Goal: Task Accomplishment & Management: Manage account settings

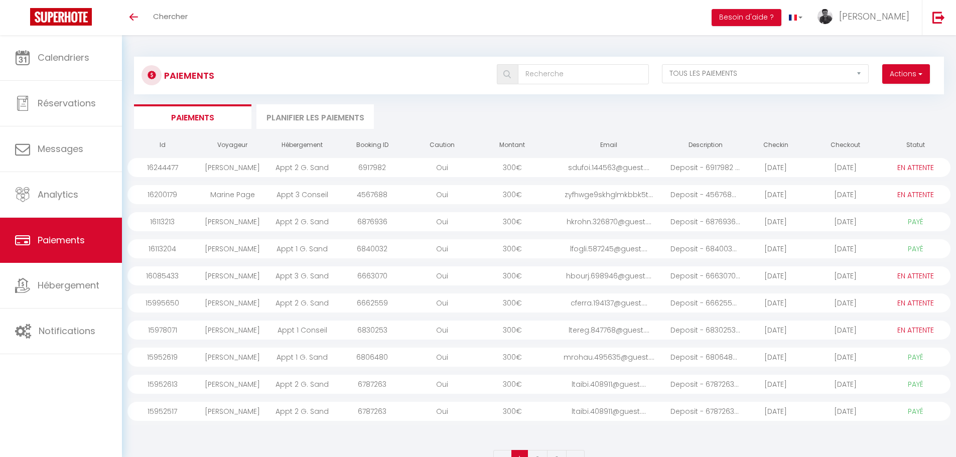
select select "2"
select select "0"
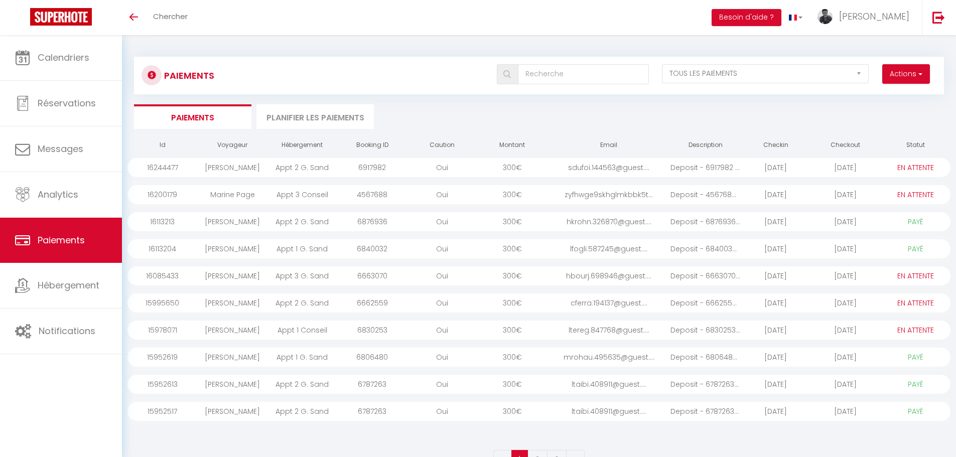
select select "0"
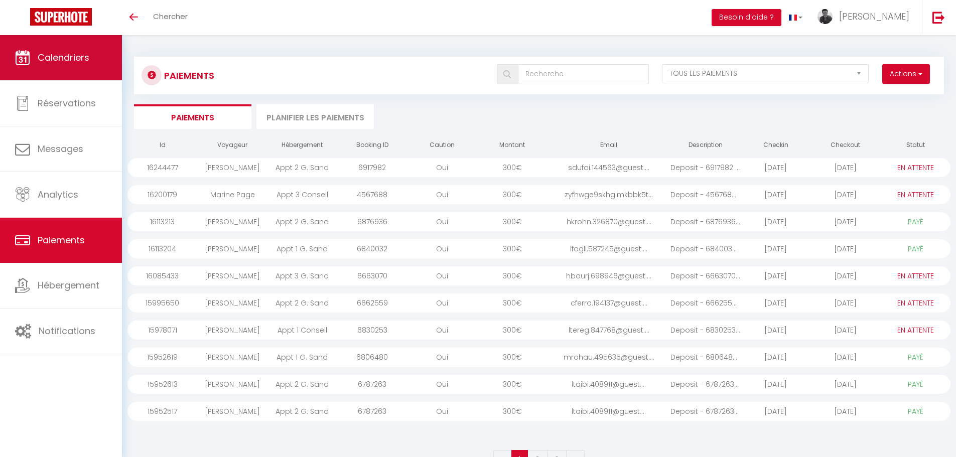
click at [62, 57] on span "Calendriers" at bounding box center [64, 57] width 52 height 13
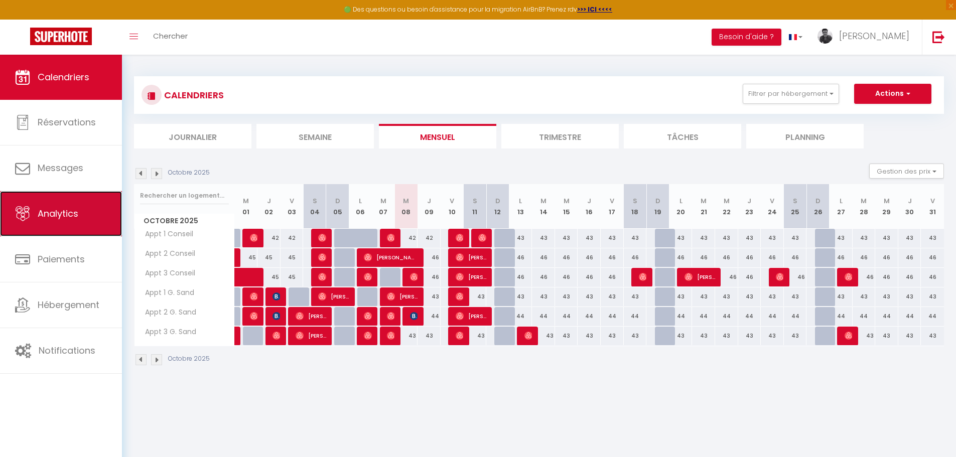
click at [78, 214] on span "Analytics" at bounding box center [58, 213] width 41 height 13
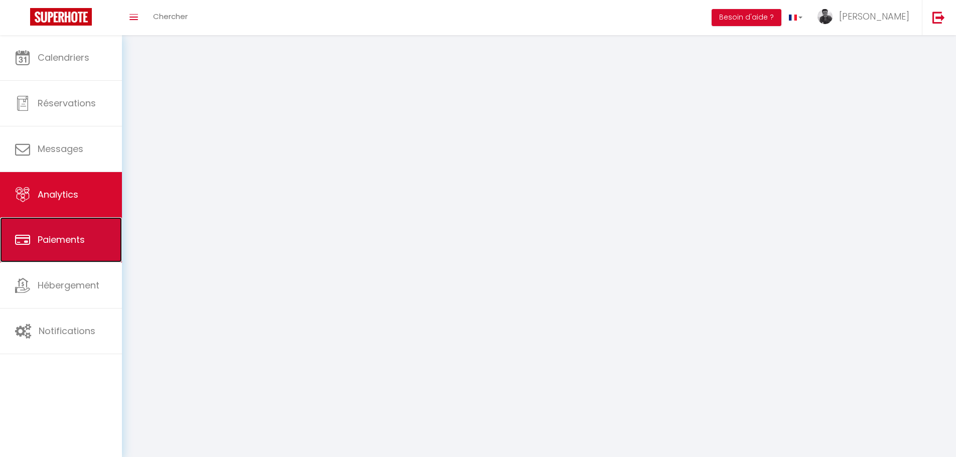
click at [59, 239] on span "Paiements" at bounding box center [61, 239] width 47 height 13
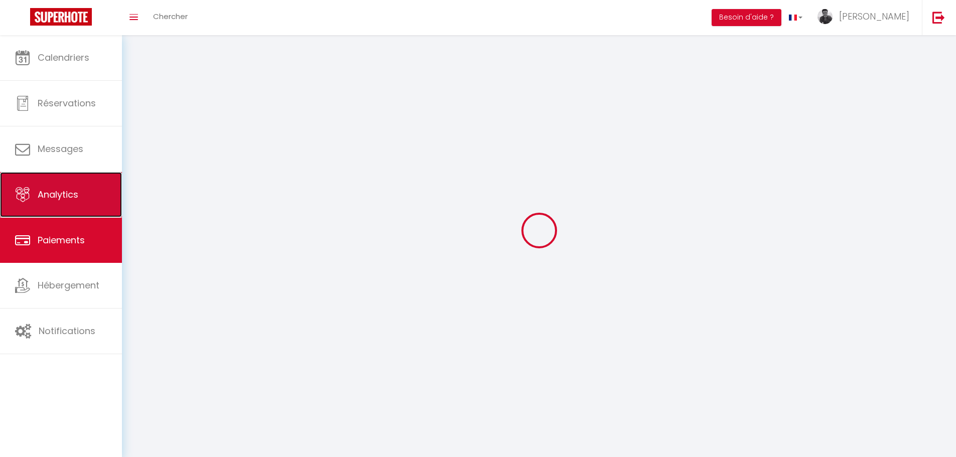
click at [74, 197] on span "Analytics" at bounding box center [58, 194] width 41 height 13
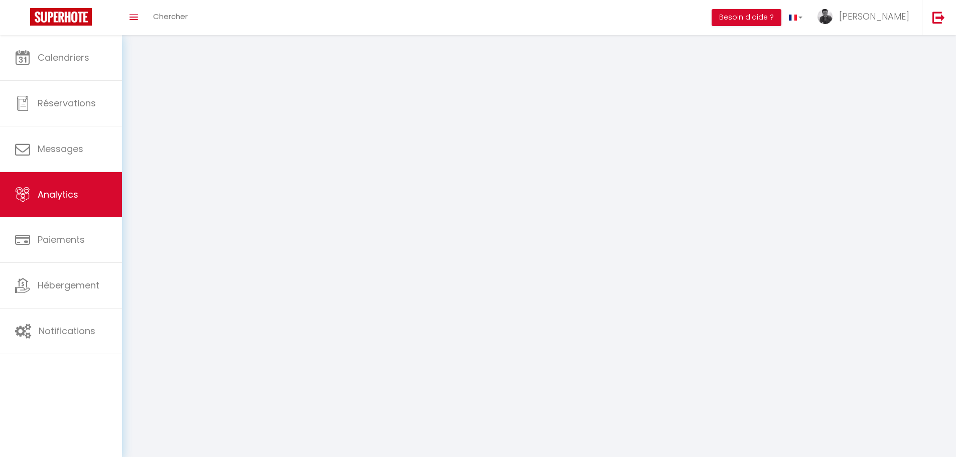
select select "2025"
select select "10"
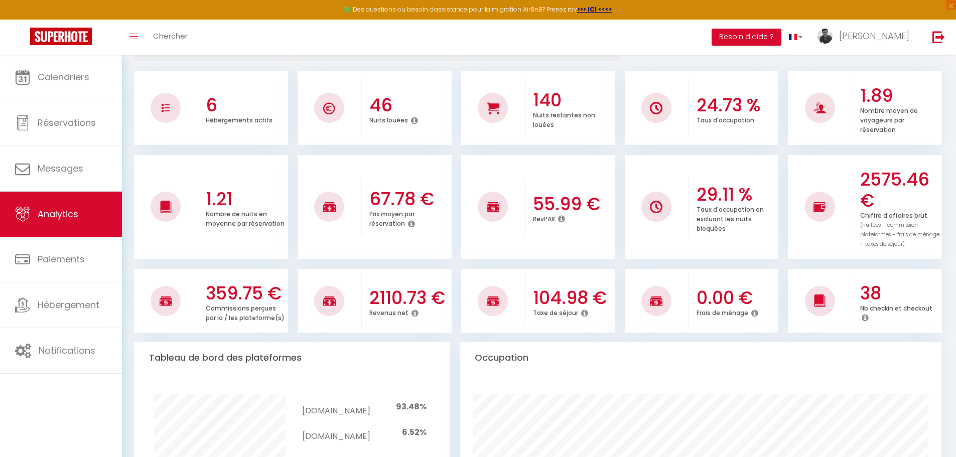
scroll to position [139, 0]
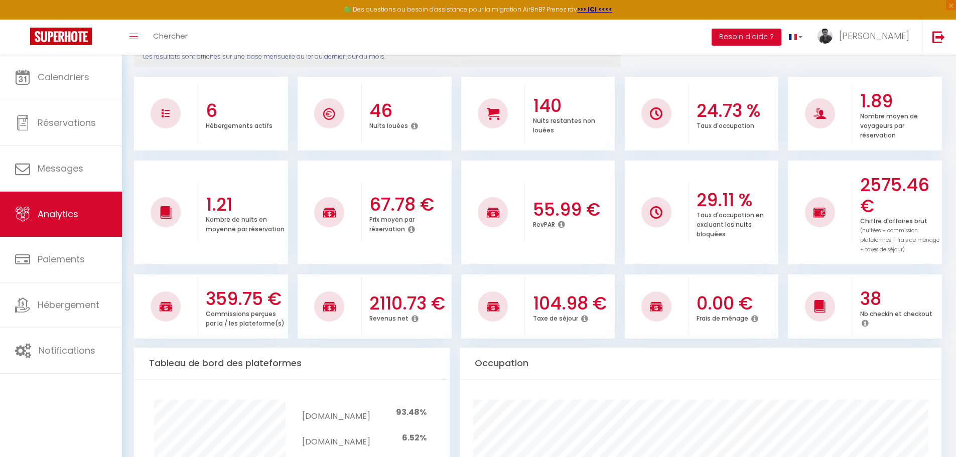
click at [413, 320] on icon at bounding box center [415, 319] width 7 height 8
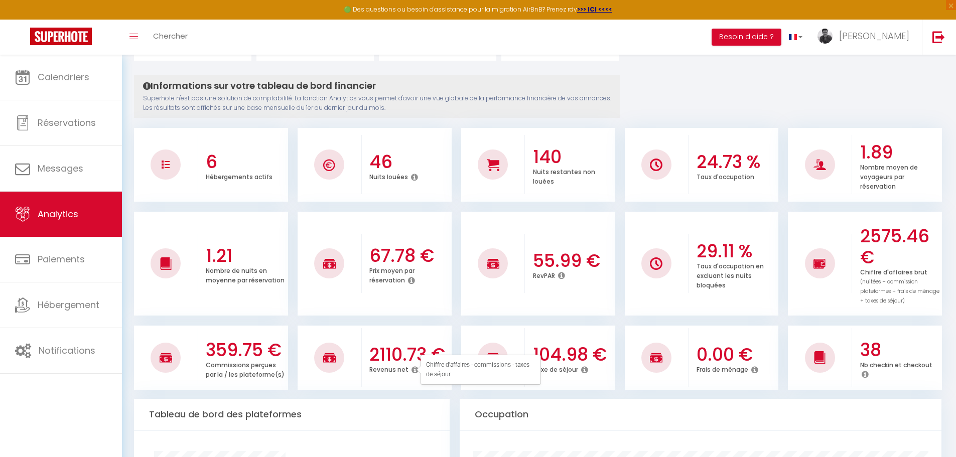
scroll to position [0, 0]
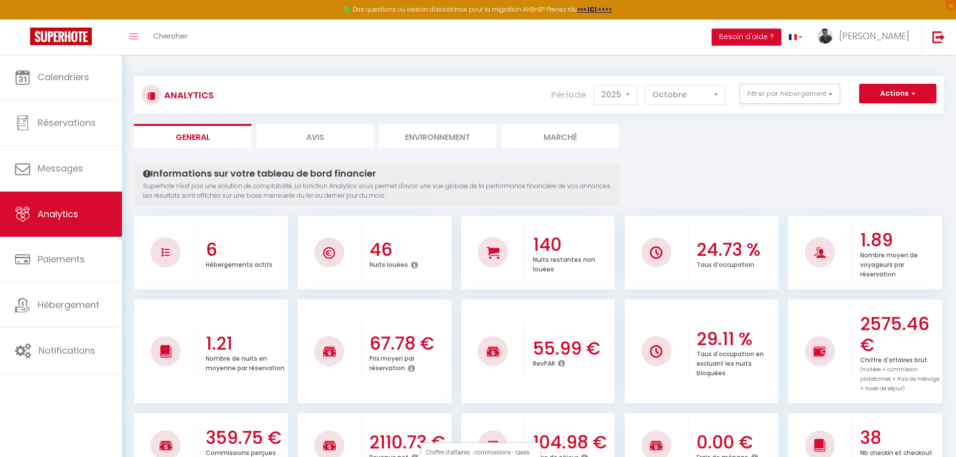
click at [328, 148] on li "Avis" at bounding box center [315, 136] width 117 height 25
select select "2025"
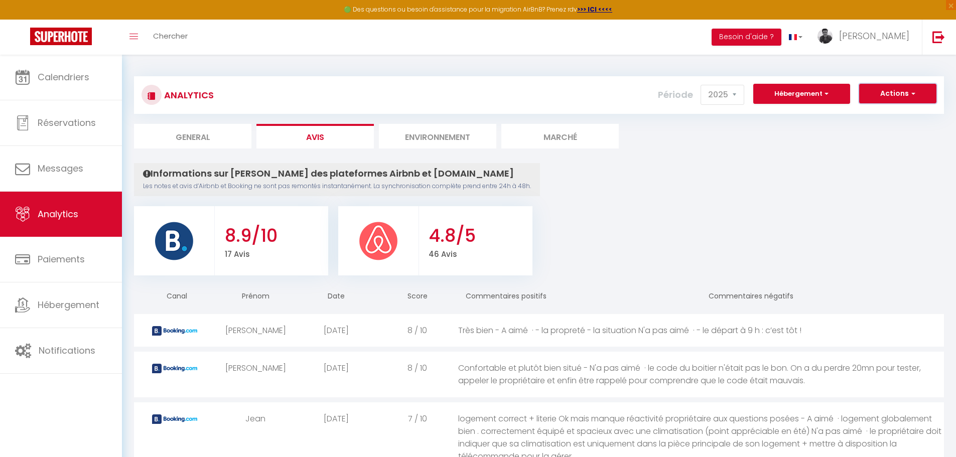
click at [893, 96] on button "Actions" at bounding box center [897, 94] width 77 height 20
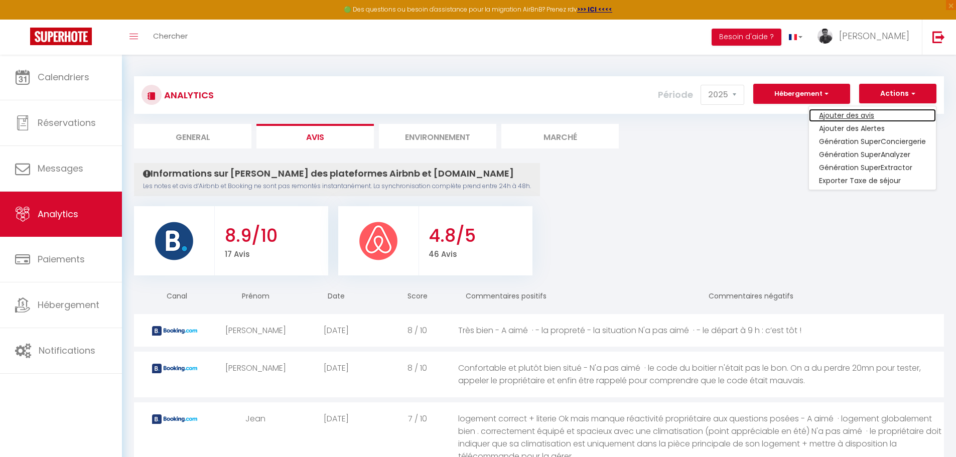
click at [876, 115] on link "Ajouter des avis" at bounding box center [872, 115] width 127 height 13
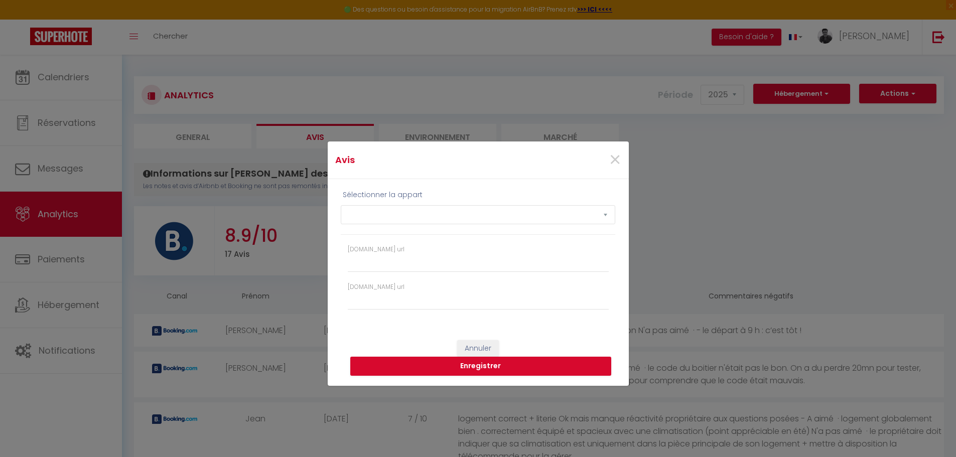
select select "53119"
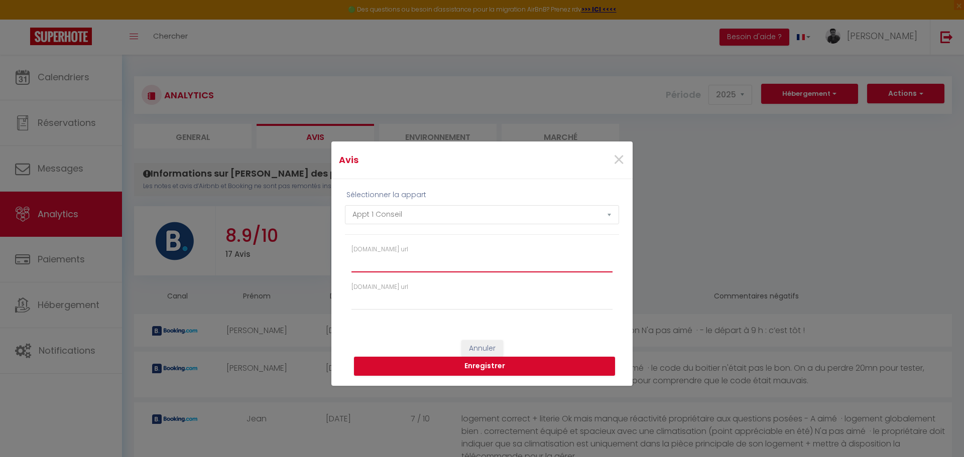
click at [525, 269] on input "[DOMAIN_NAME] url" at bounding box center [481, 264] width 261 height 18
click at [494, 343] on button "Annuler" at bounding box center [482, 348] width 42 height 17
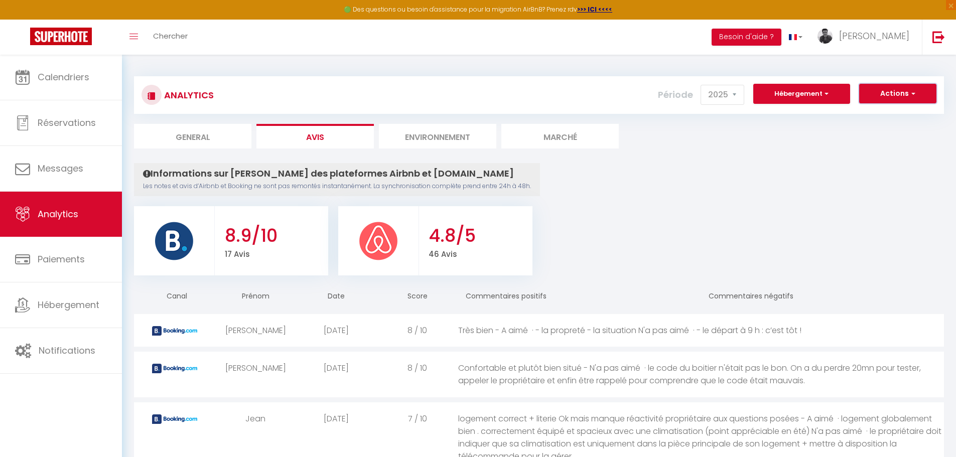
click at [902, 92] on button "Actions" at bounding box center [897, 94] width 77 height 20
click at [842, 94] on button "Hébergement" at bounding box center [802, 94] width 97 height 20
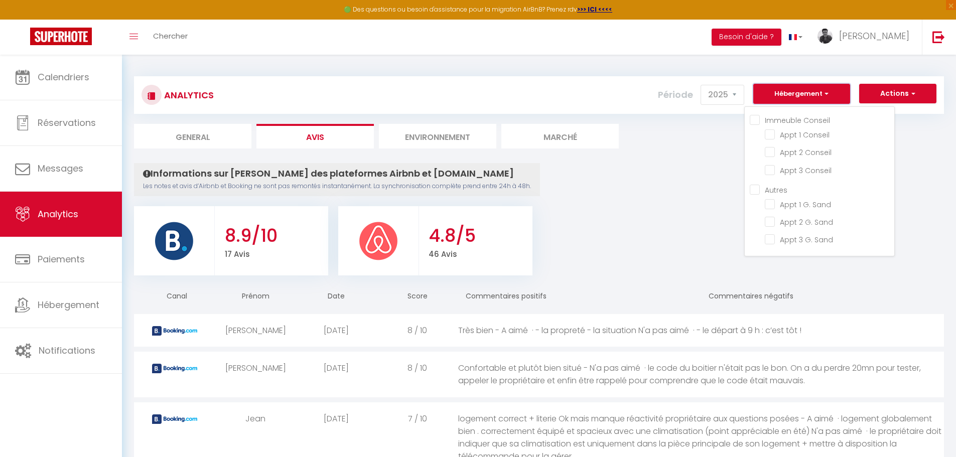
click at [842, 94] on button "Hébergement" at bounding box center [802, 94] width 97 height 20
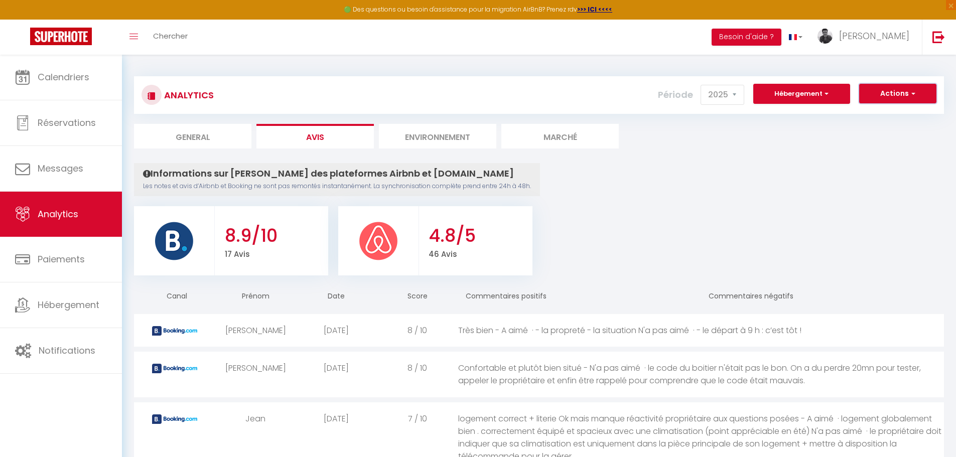
click at [915, 92] on span "button" at bounding box center [912, 93] width 6 height 10
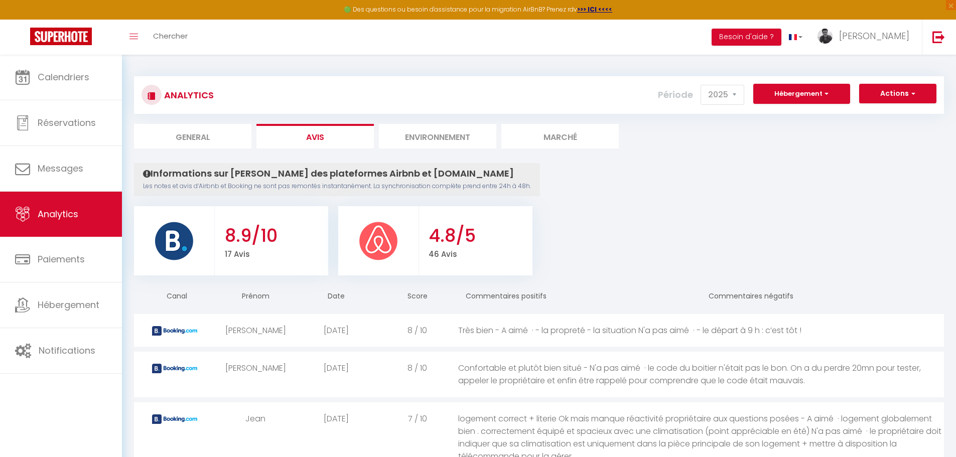
click at [455, 143] on li "Environnement" at bounding box center [437, 136] width 117 height 25
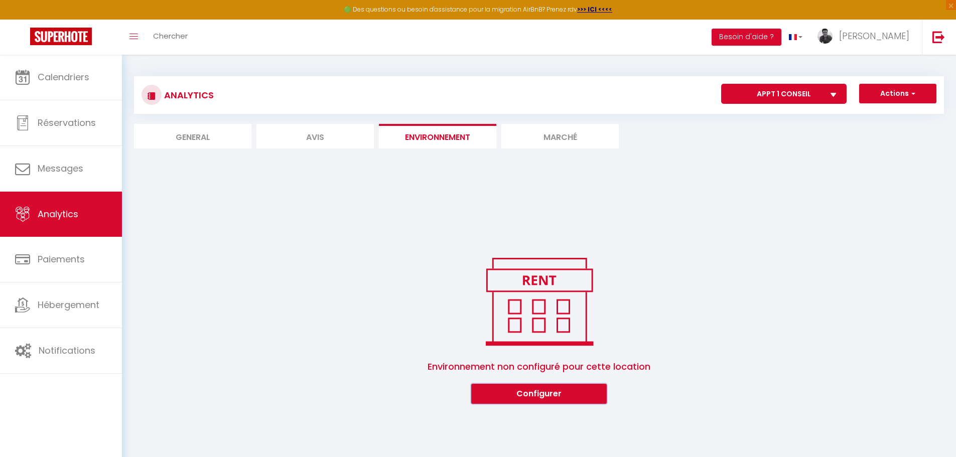
click at [570, 398] on button "Configurer" at bounding box center [539, 394] width 136 height 20
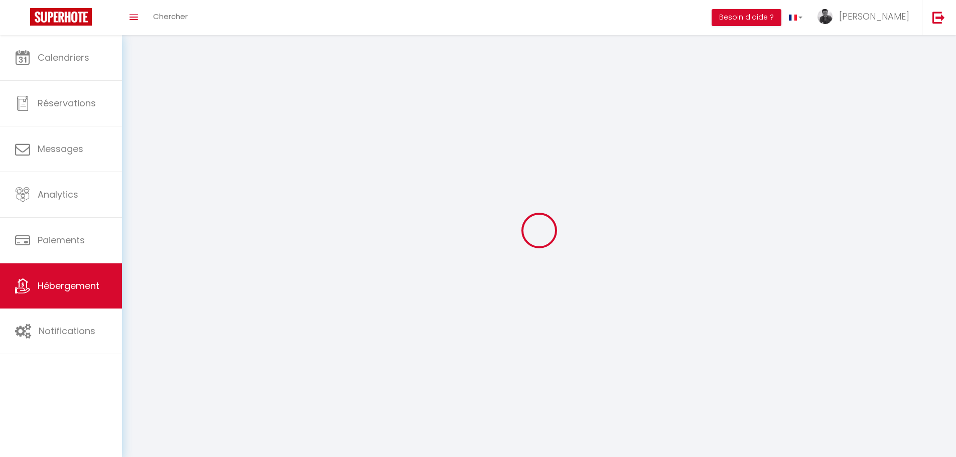
select select
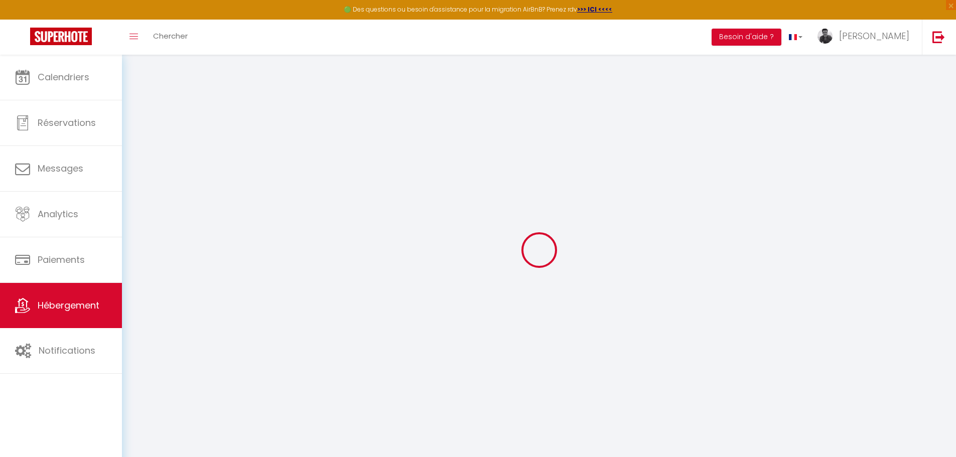
select select
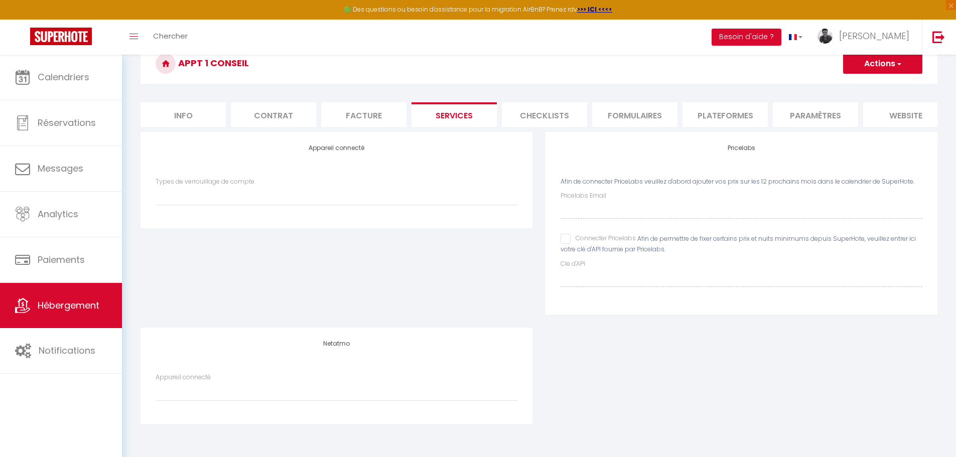
scroll to position [55, 0]
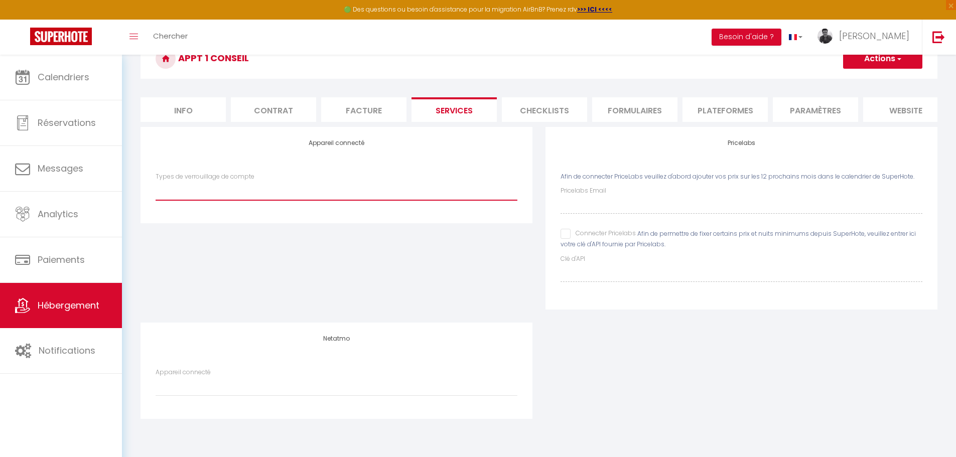
click at [228, 200] on select "Types de verrouillage de compte" at bounding box center [337, 190] width 362 height 19
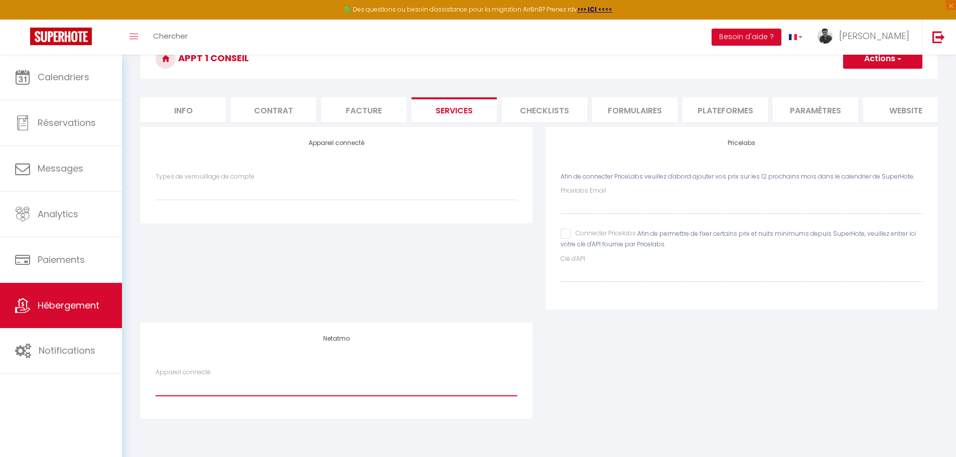
click at [218, 387] on select "Mon domicile (Appt 2) ([MAC_ADDRESS])" at bounding box center [337, 387] width 362 height 19
click at [270, 301] on div "Appareil connecté Types de verrouillage de compte" at bounding box center [336, 225] width 405 height 196
click at [364, 110] on li "Facture" at bounding box center [363, 109] width 85 height 25
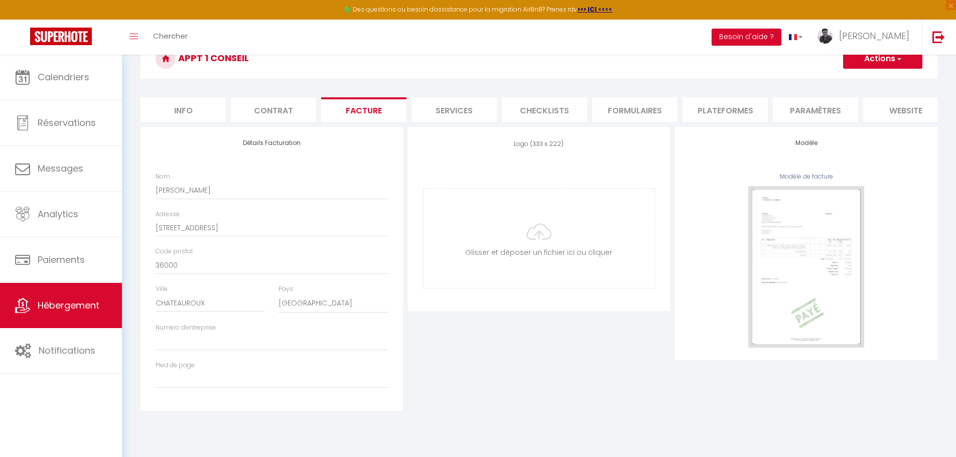
click at [277, 117] on li "Contrat" at bounding box center [273, 109] width 85 height 25
select select
checkbox input "false"
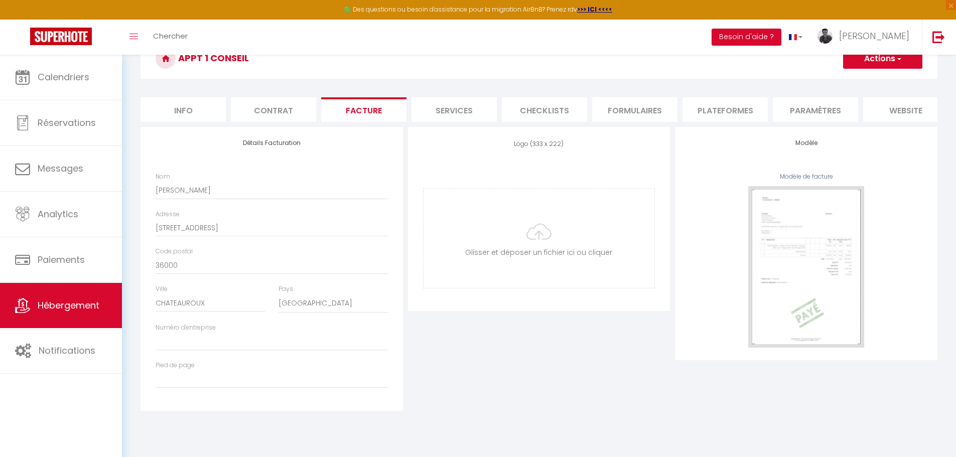
checkbox input "false"
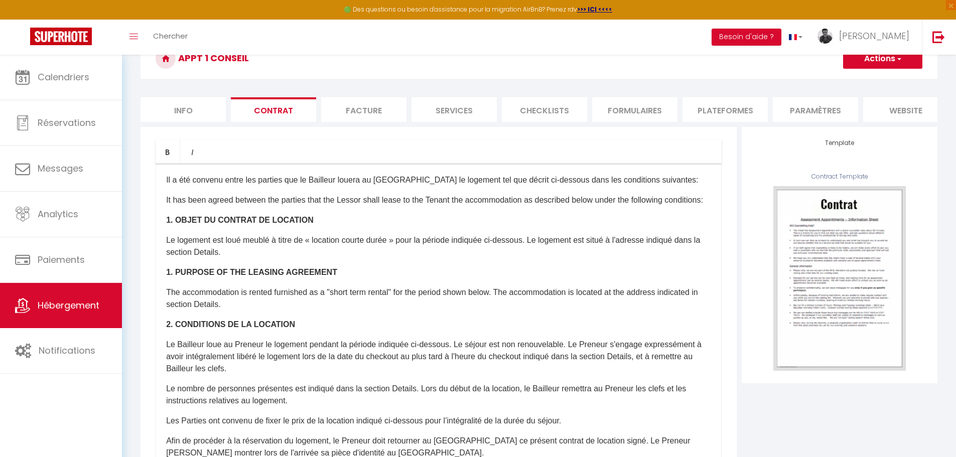
click at [191, 118] on li "Info" at bounding box center [183, 109] width 85 height 25
select select
checkbox input "false"
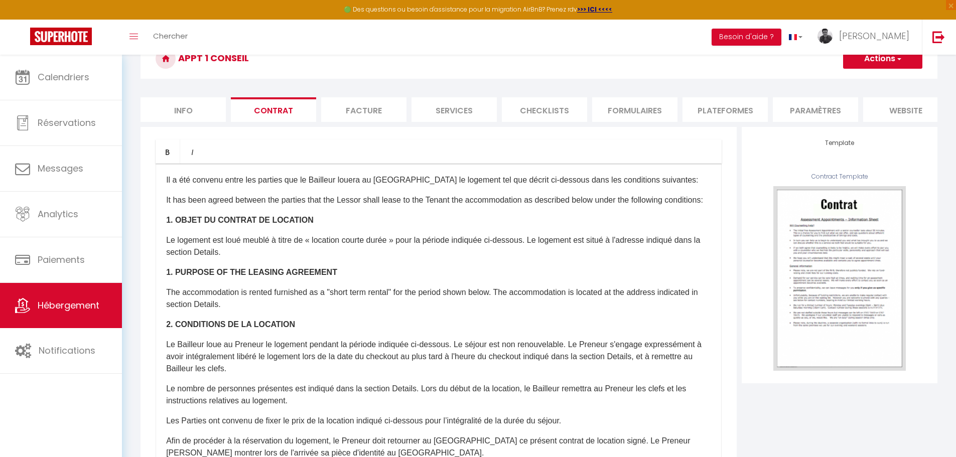
checkbox input "false"
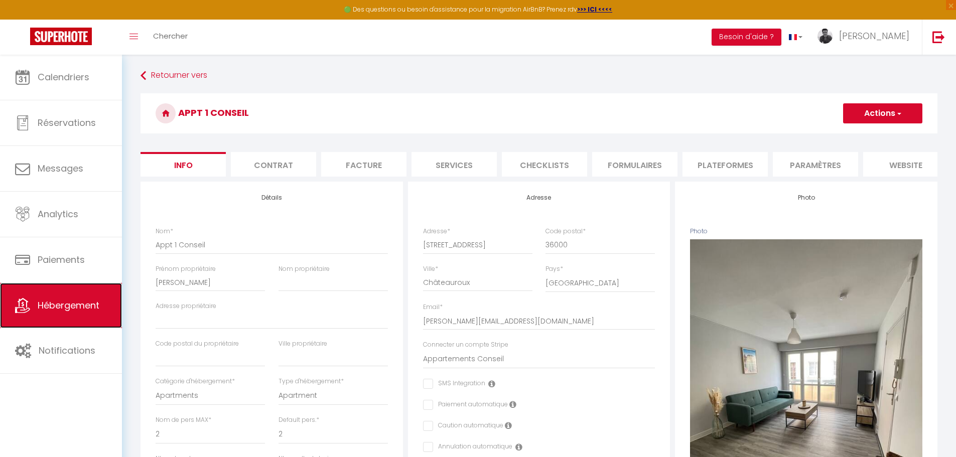
click at [71, 305] on span "Hébergement" at bounding box center [69, 305] width 62 height 13
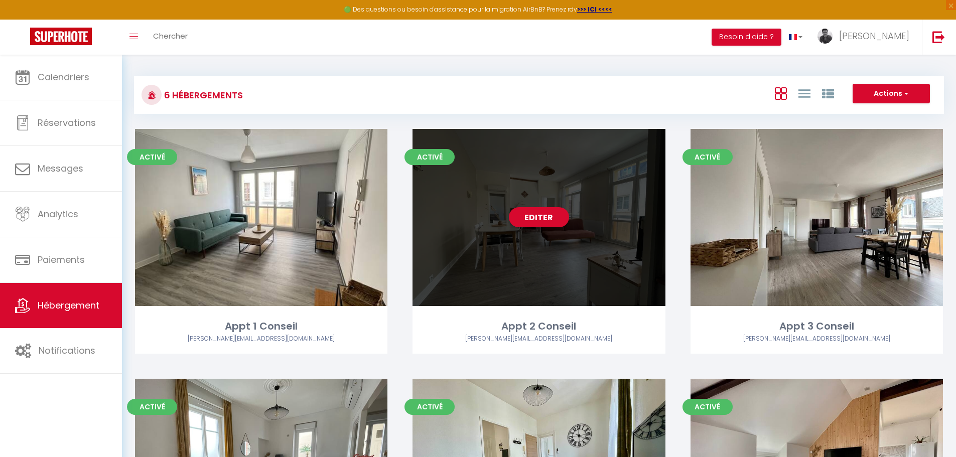
scroll to position [184, 0]
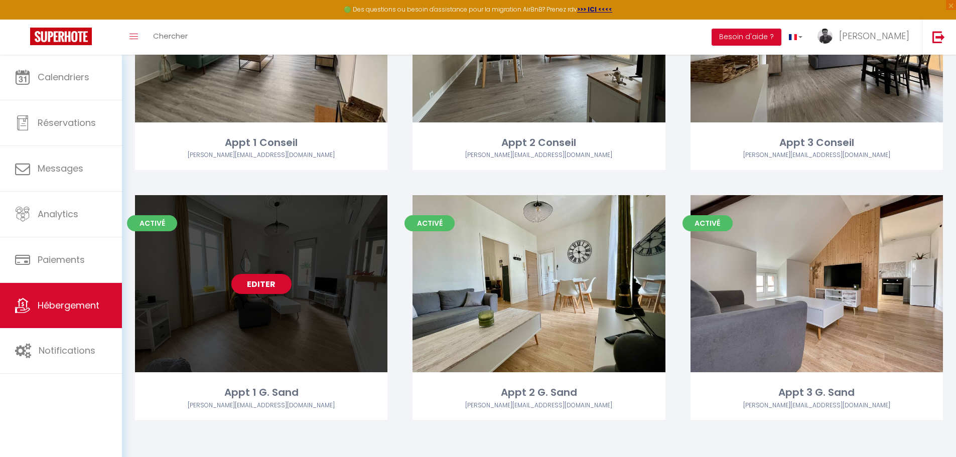
click at [256, 289] on link "Editer" at bounding box center [261, 284] width 60 height 20
select select "3"
select select "2"
select select "1"
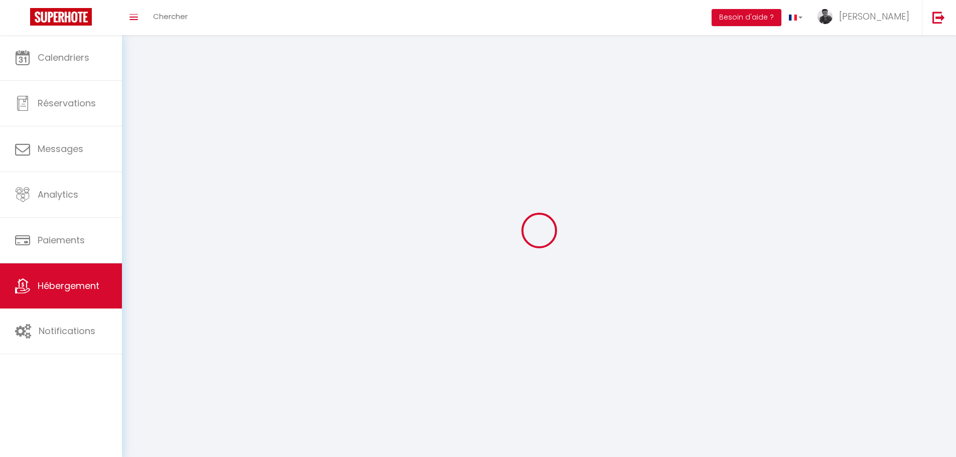
select select
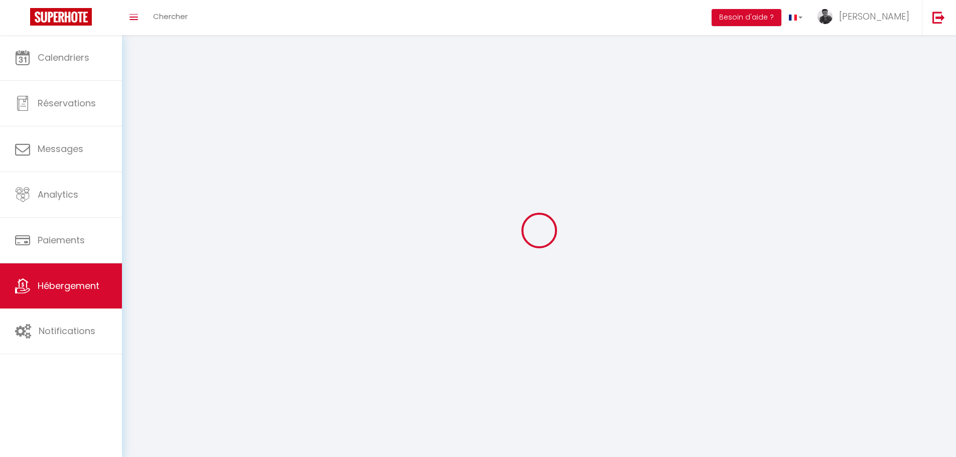
select select
checkbox input "false"
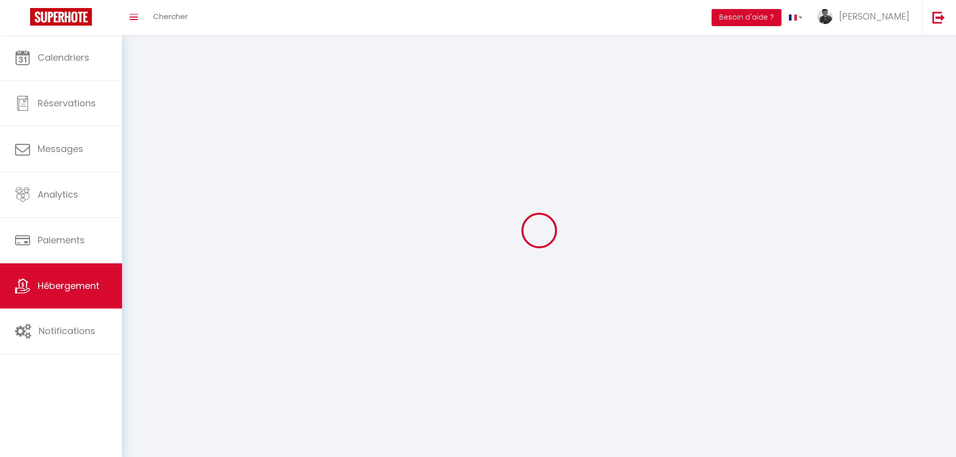
checkbox input "false"
select select
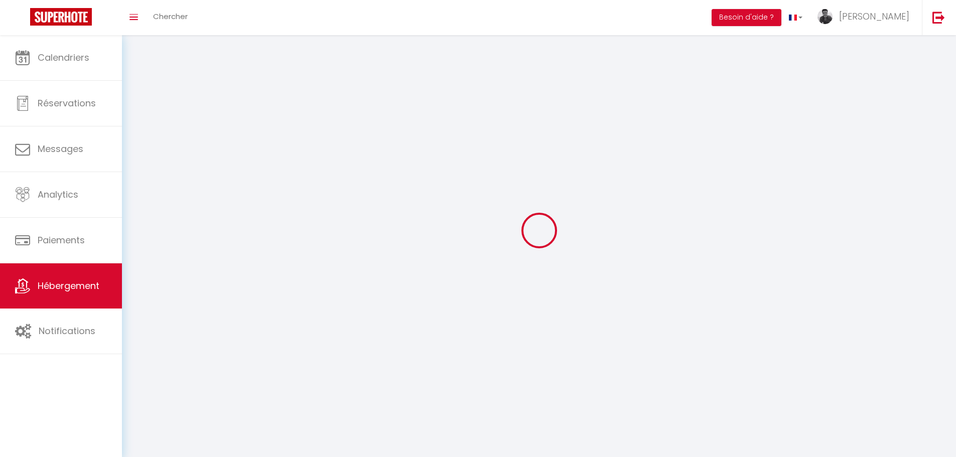
select select
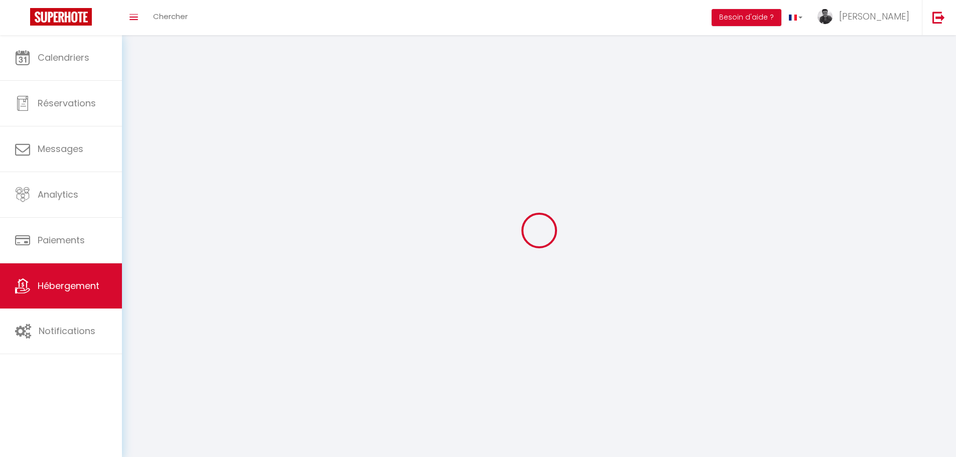
checkbox input "false"
select select
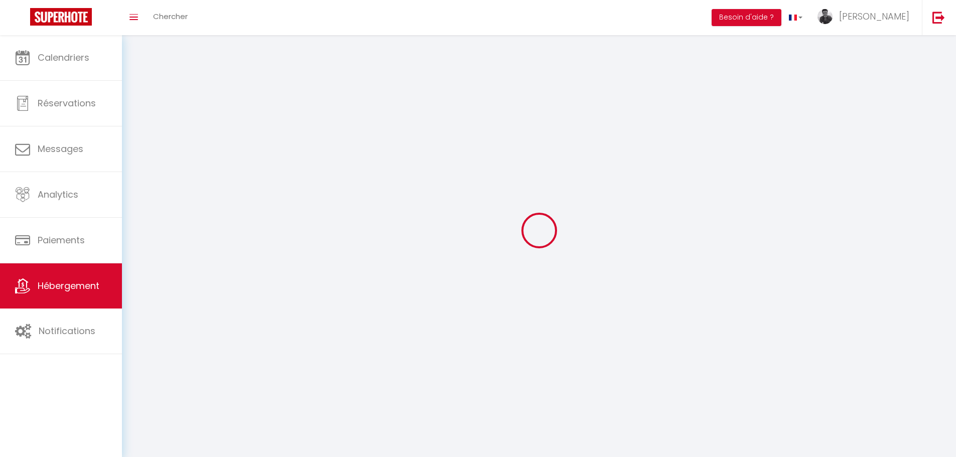
select select
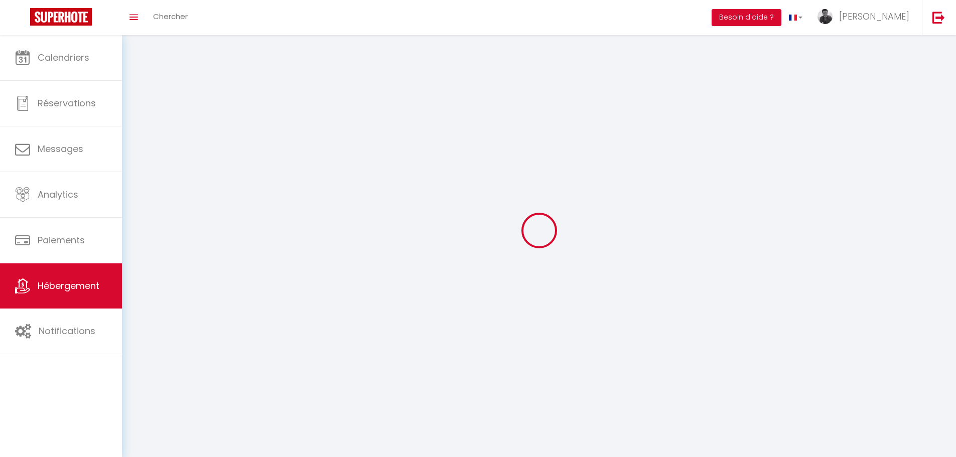
select select
checkbox input "false"
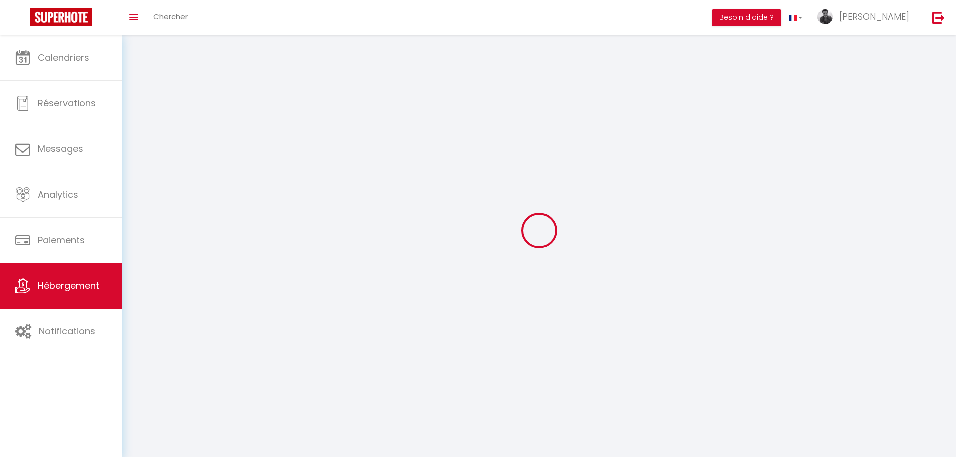
select select
select select "1"
select select
select select "28"
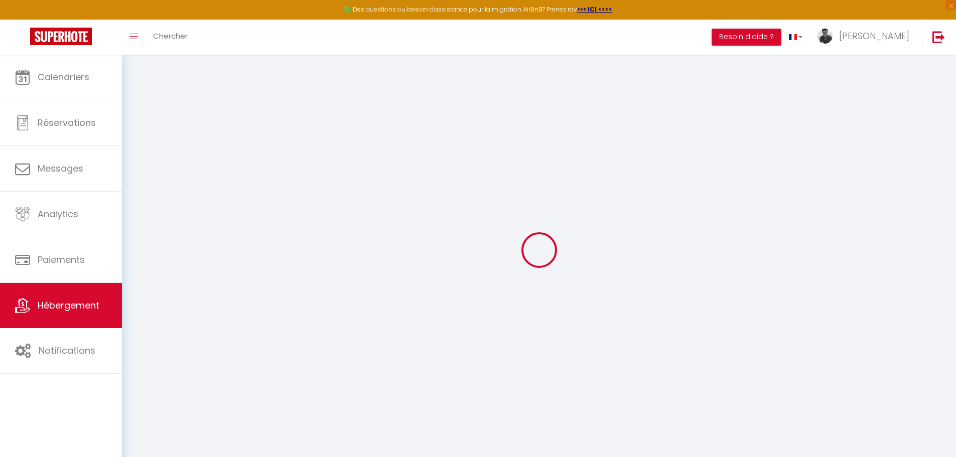
select select
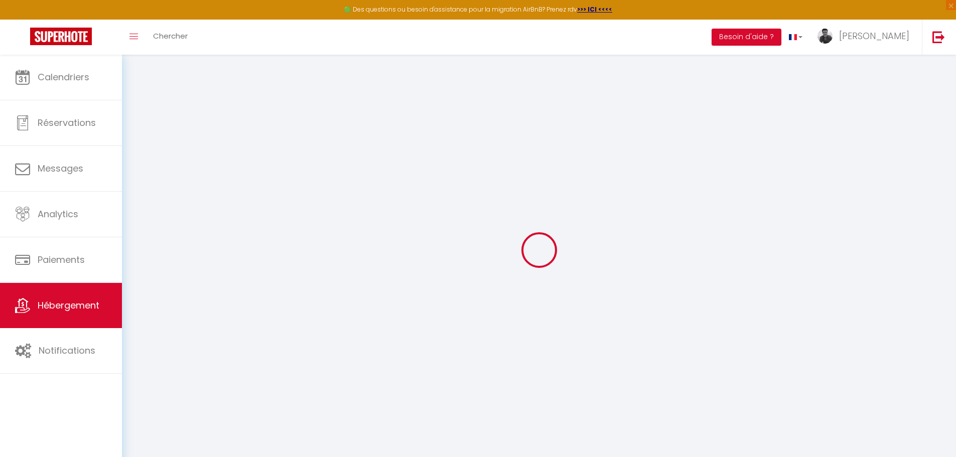
select select
checkbox input "false"
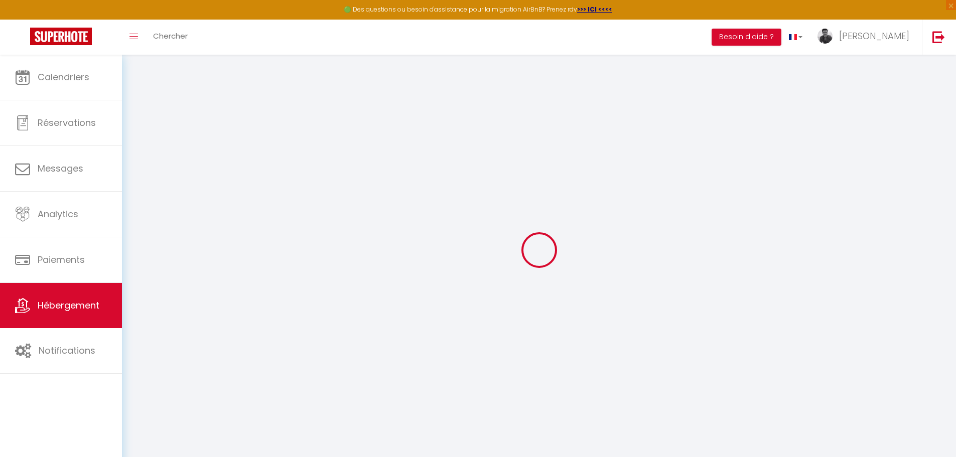
select select
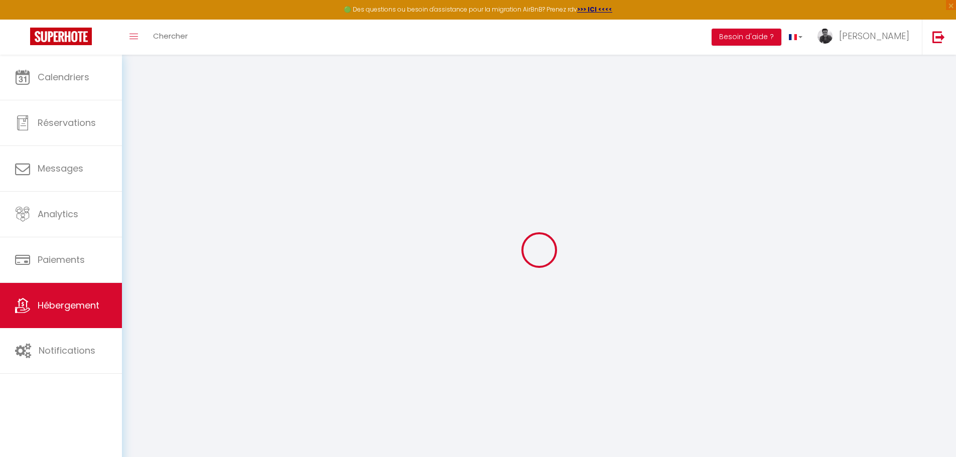
select select
checkbox input "false"
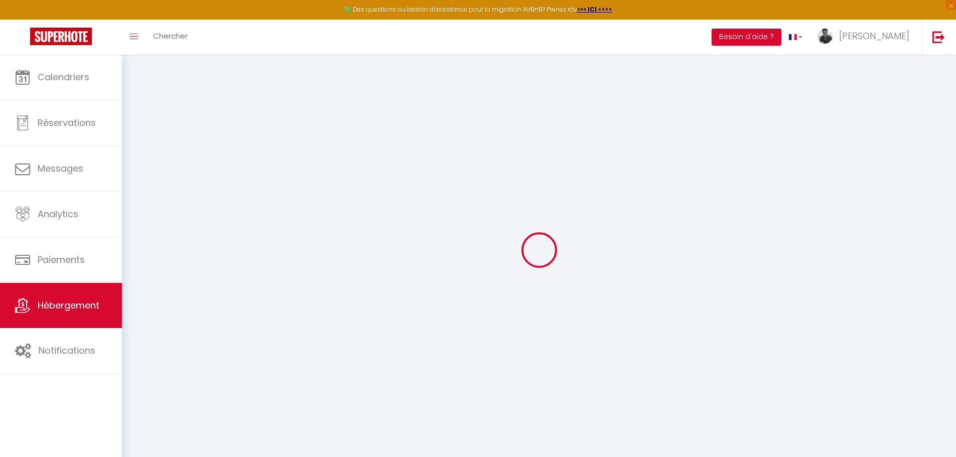
checkbox input "false"
select select
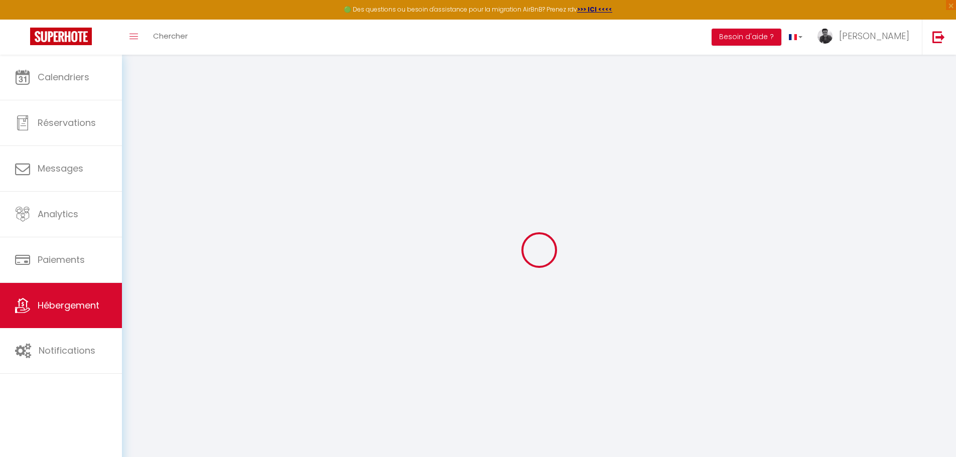
select select
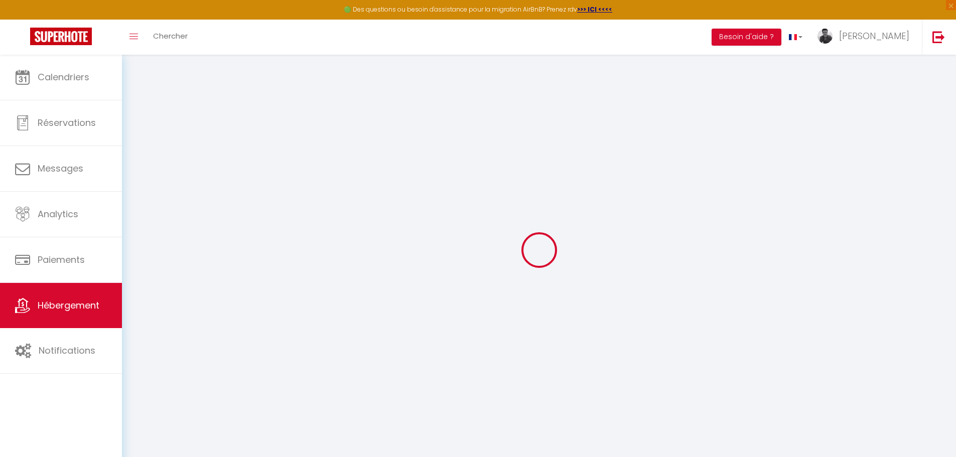
checkbox input "false"
select select
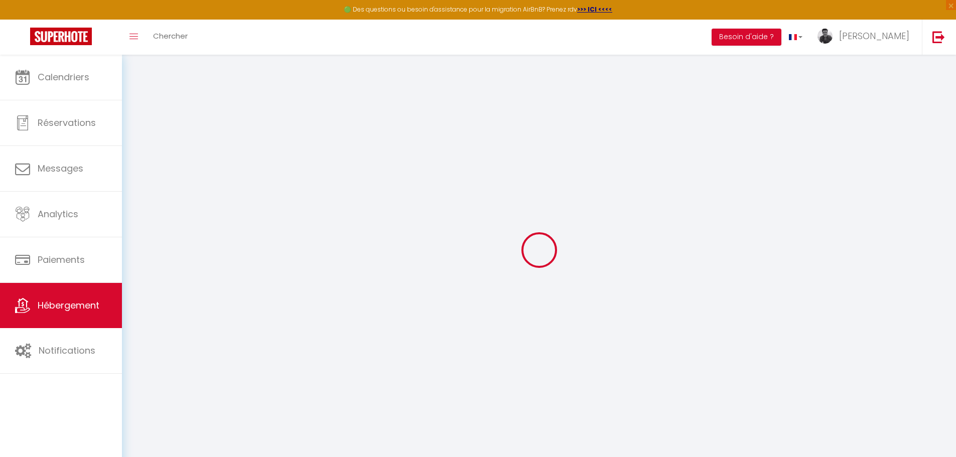
select select
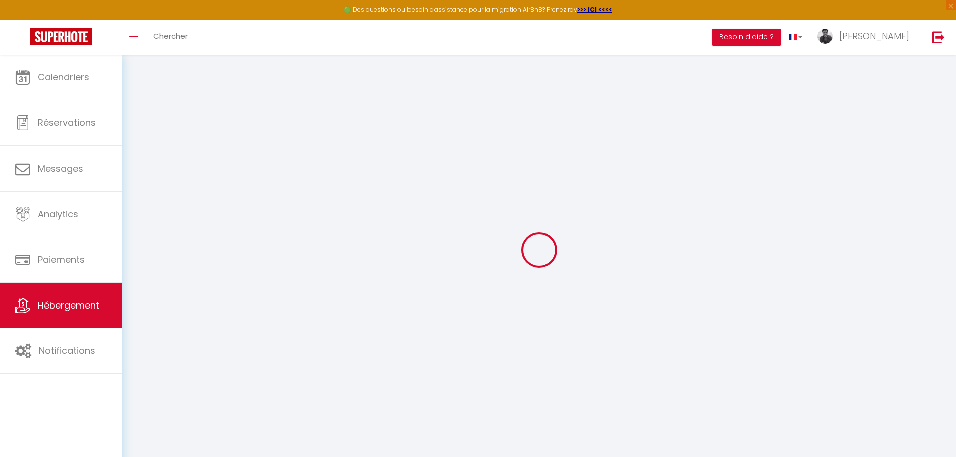
select select
checkbox input "false"
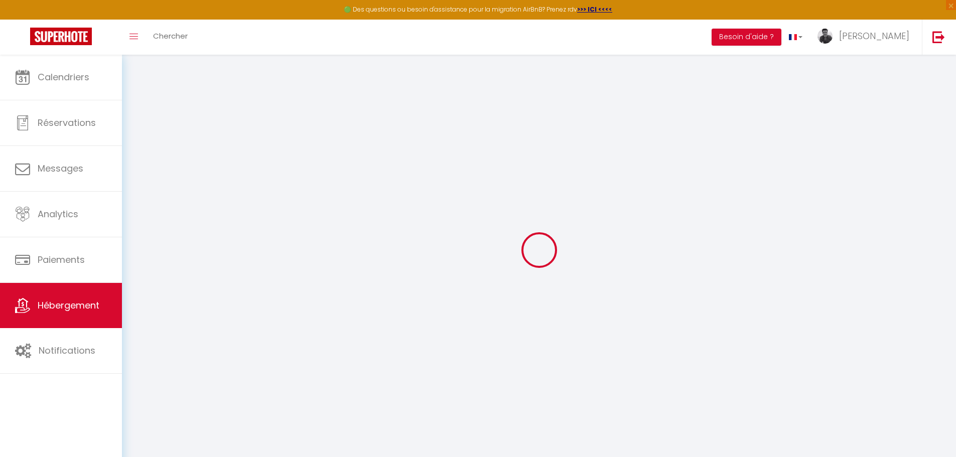
checkbox input "false"
select select
type input "Appt 1 G. Sand"
type input "[PERSON_NAME]"
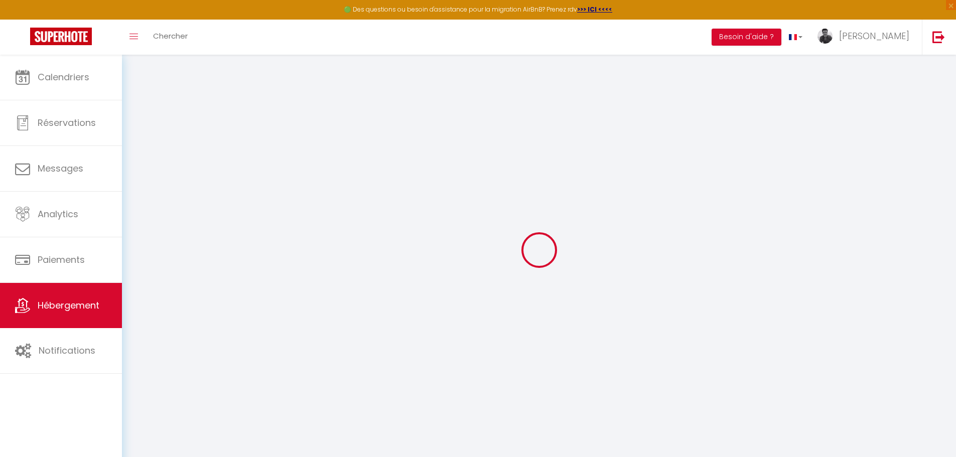
select select "2"
type input "45"
type input "300"
select select
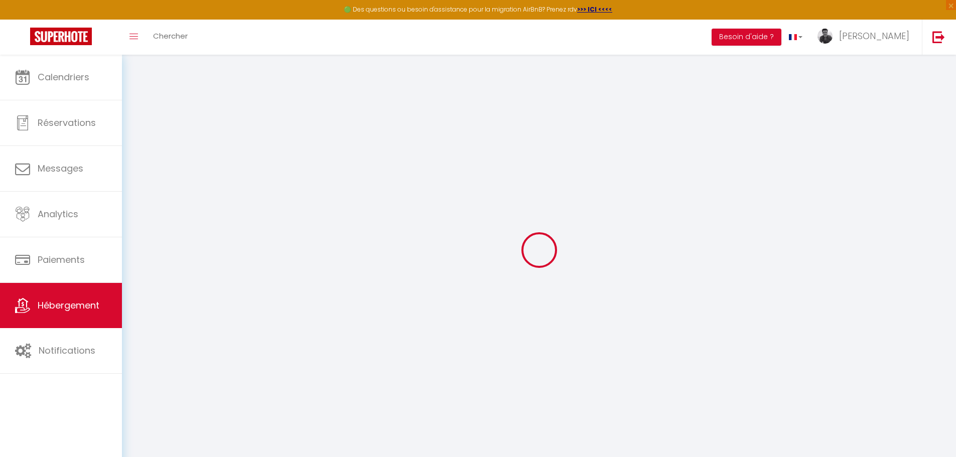
select select
type input "[STREET_ADDRESS][PERSON_NAME]"
type input "36000"
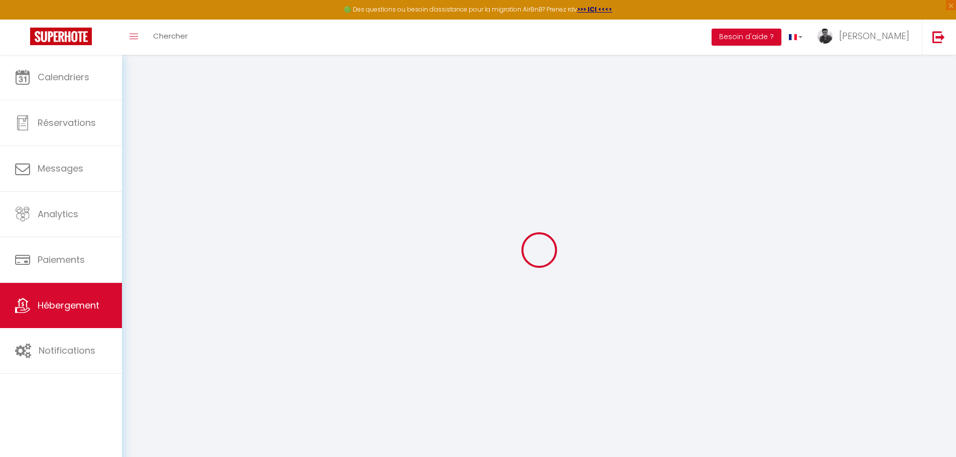
type input "Châteauroux"
type input "[PERSON_NAME][EMAIL_ADDRESS][DOMAIN_NAME]"
select select "11026"
checkbox input "false"
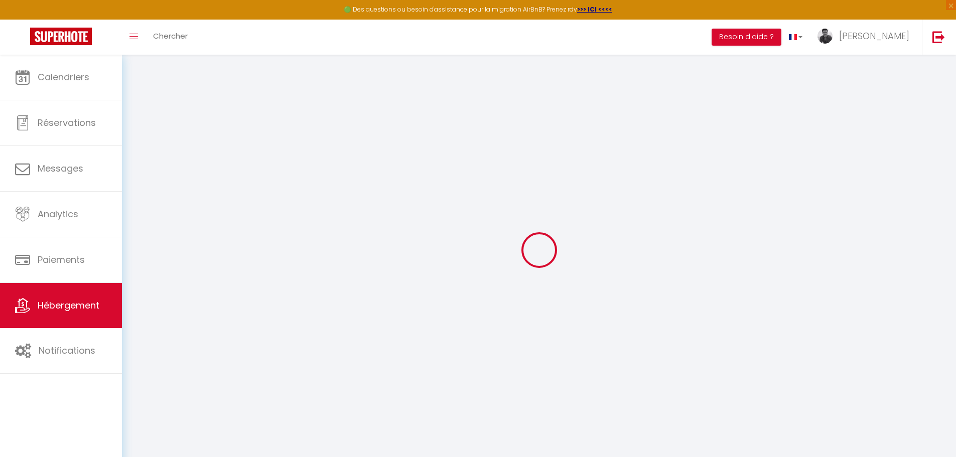
checkbox input "false"
select select
type input "0"
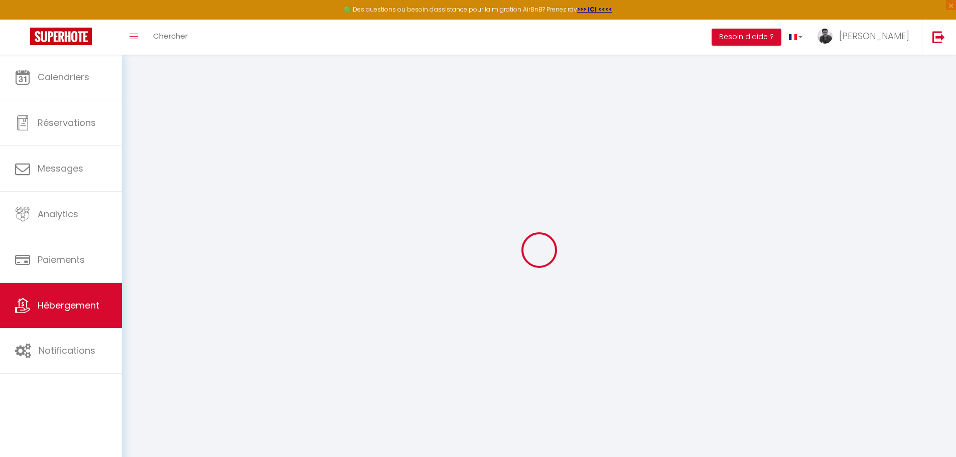
type input "0"
select select
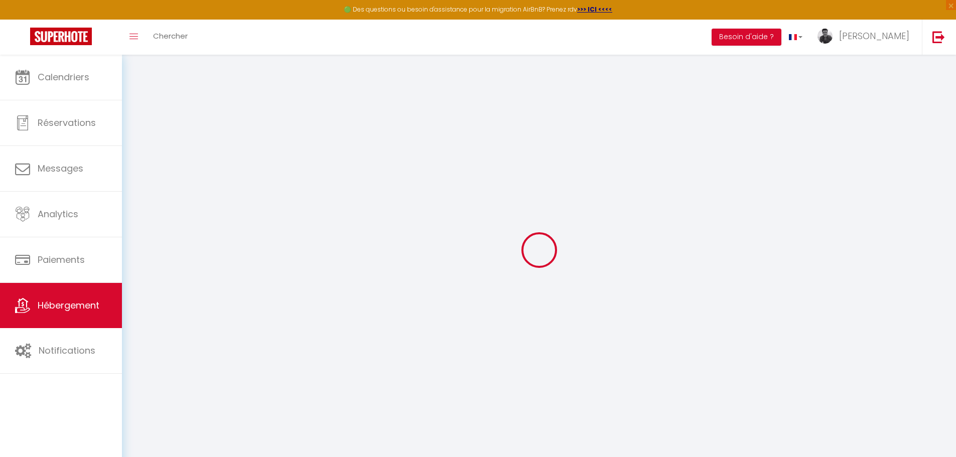
select select
checkbox input "false"
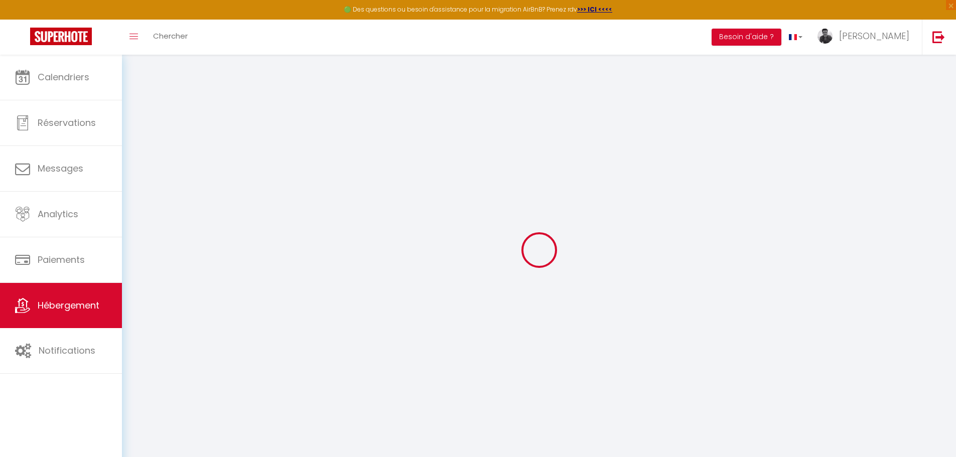
checkbox input "false"
select select
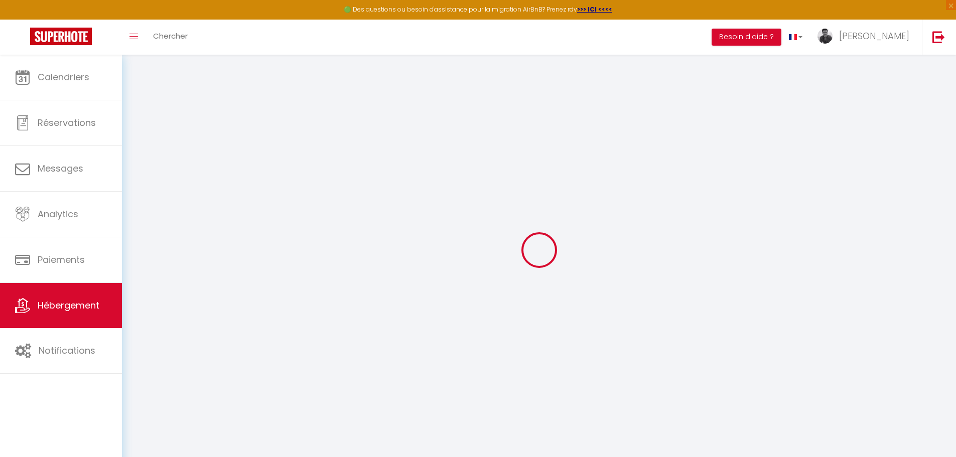
select select
checkbox input "false"
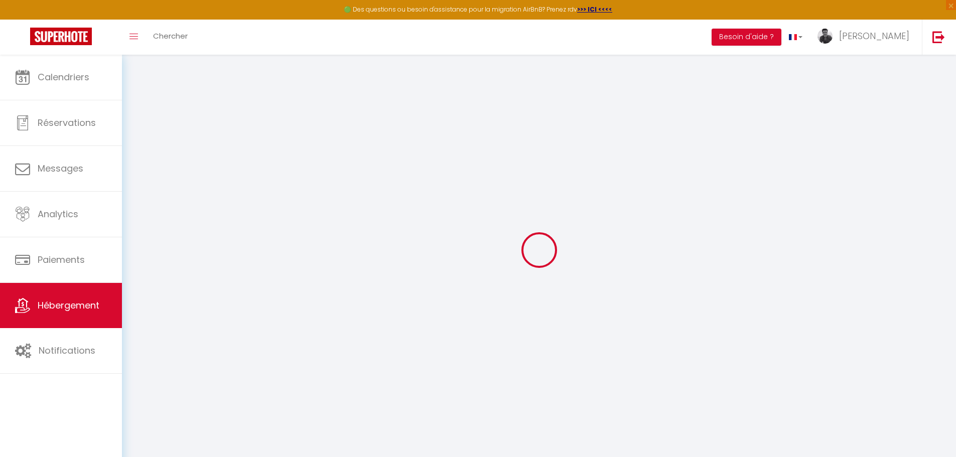
checkbox input "false"
select select
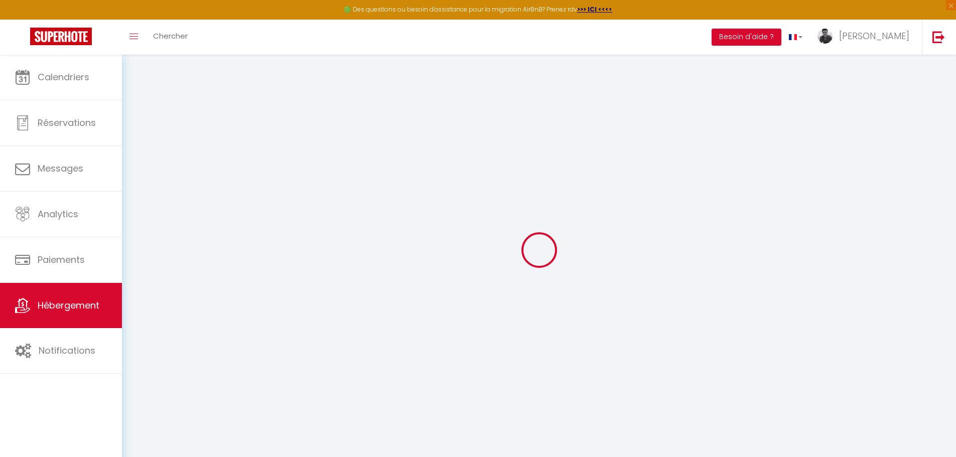
select select
checkbox input "false"
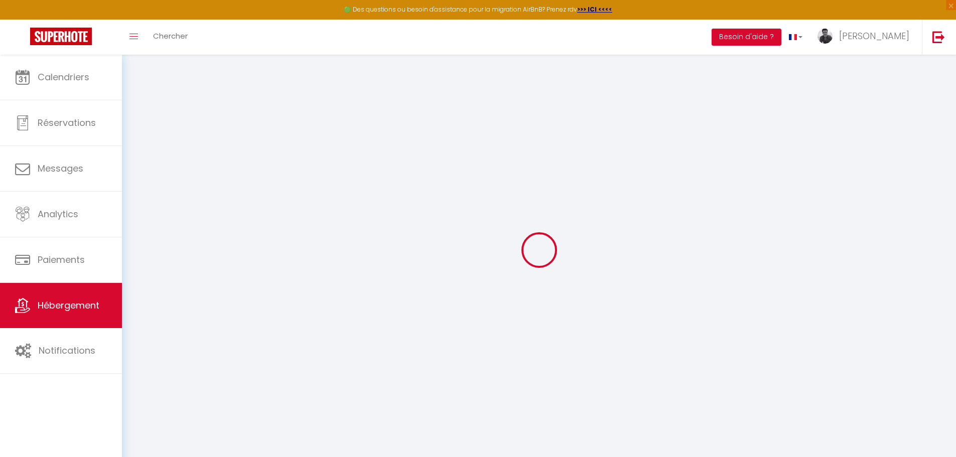
checkbox input "false"
select select "14:00"
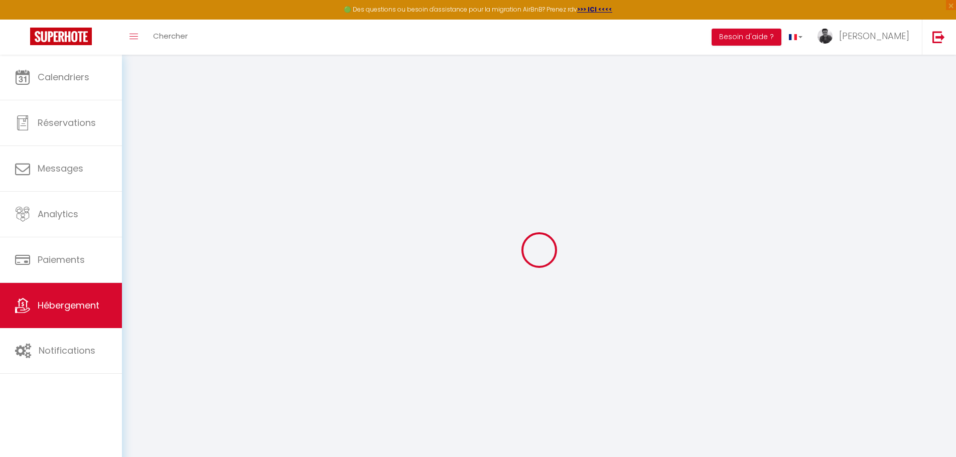
select select
select select "11:00"
select select "30"
select select "120"
select select
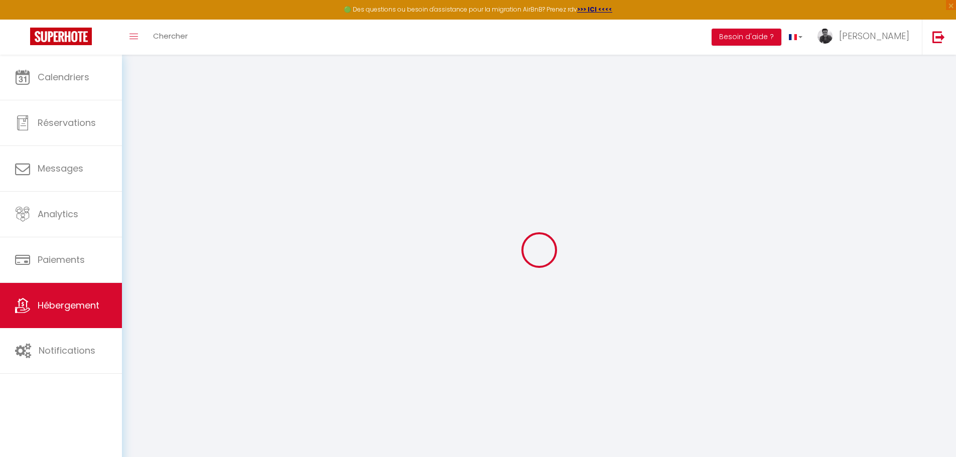
checkbox input "false"
select select
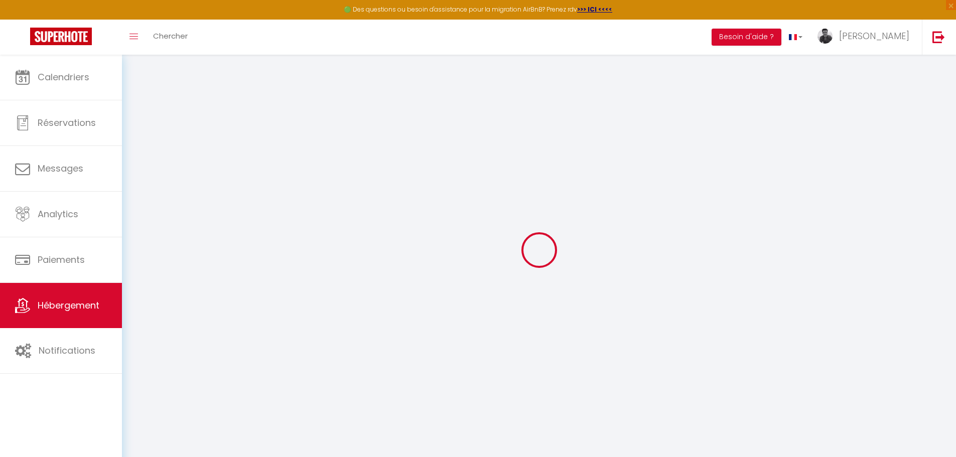
checkbox input "false"
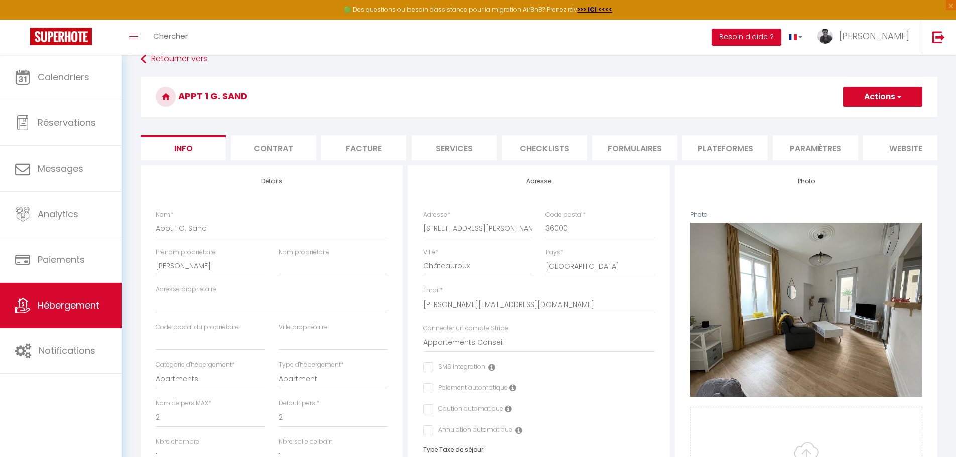
scroll to position [16, 0]
click at [276, 147] on li "Contrat" at bounding box center [273, 148] width 85 height 25
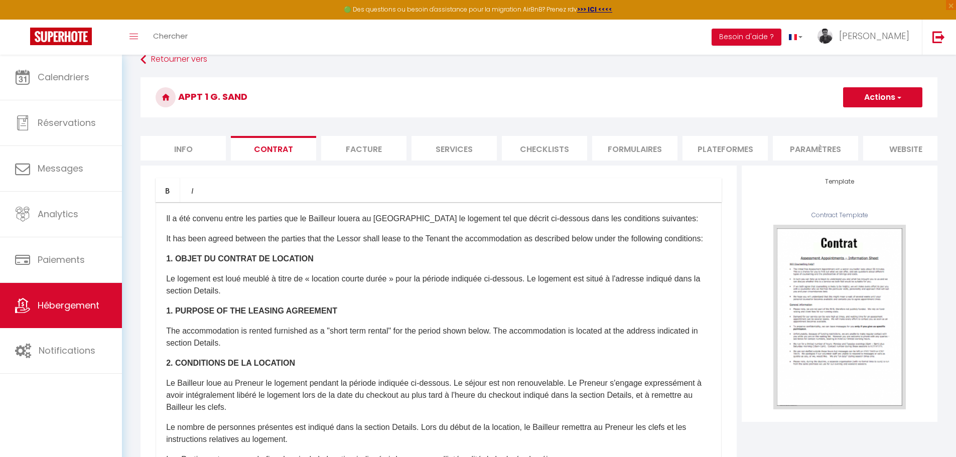
select select
click at [364, 152] on li "Facture" at bounding box center [363, 148] width 85 height 25
select select
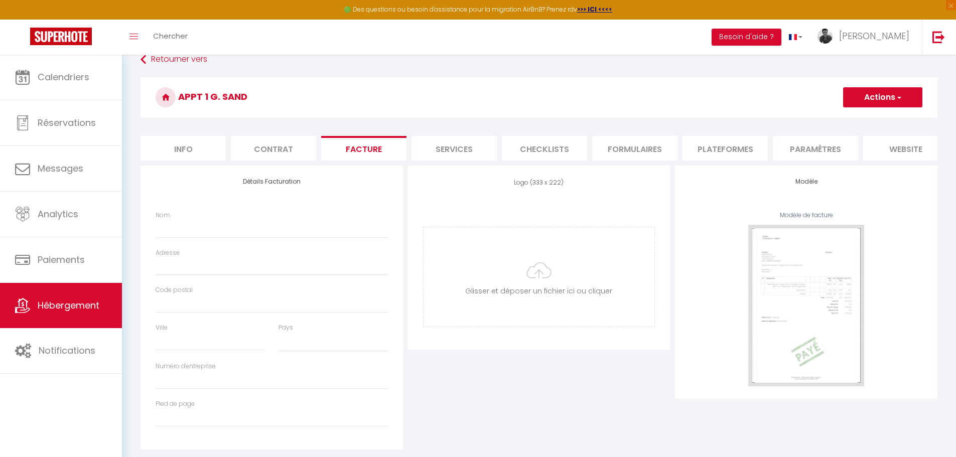
select select
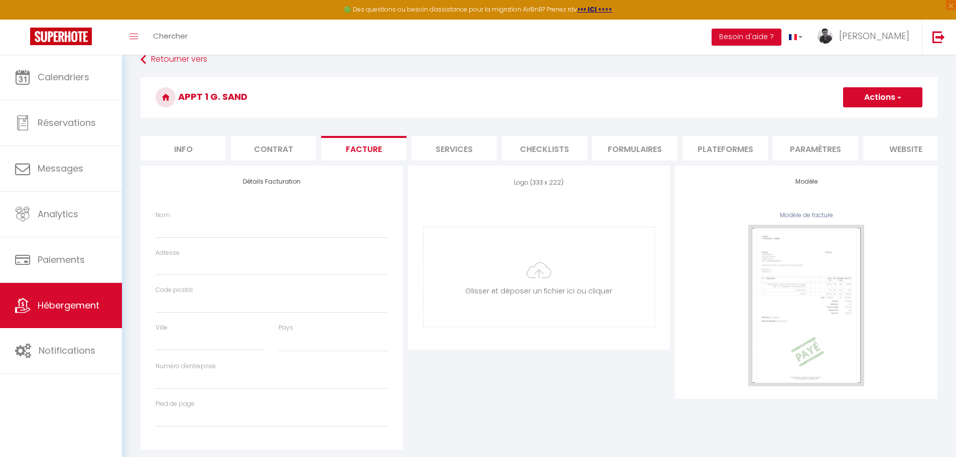
click at [451, 143] on li "Services" at bounding box center [454, 148] width 85 height 25
select select
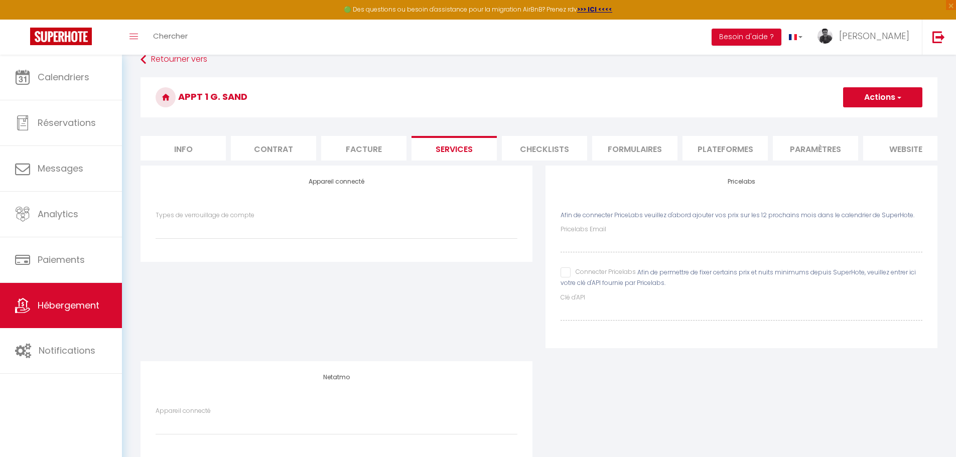
click at [540, 149] on li "Checklists" at bounding box center [544, 148] width 85 height 25
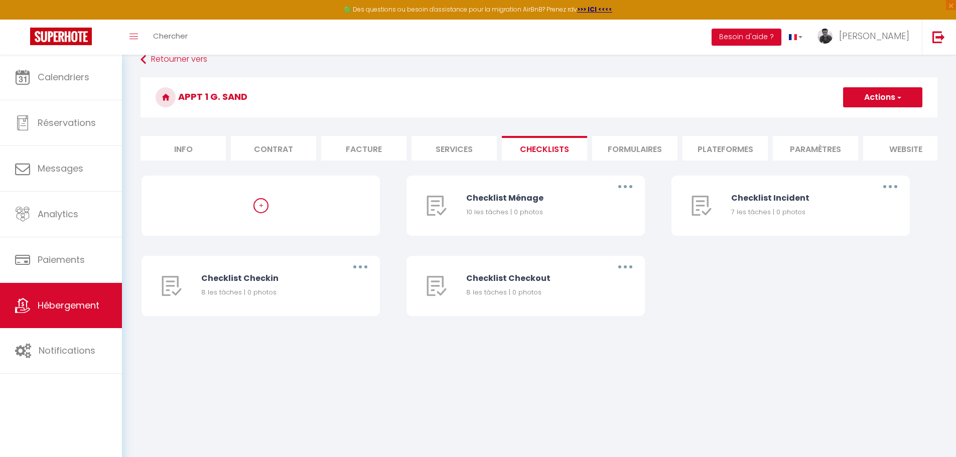
click at [624, 147] on li "Formulaires" at bounding box center [634, 148] width 85 height 25
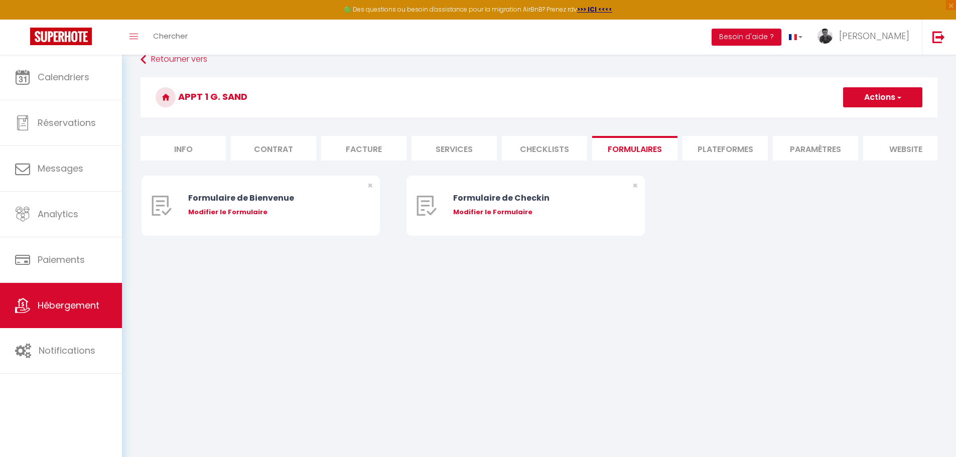
click at [721, 142] on li "Plateformes" at bounding box center [725, 148] width 85 height 25
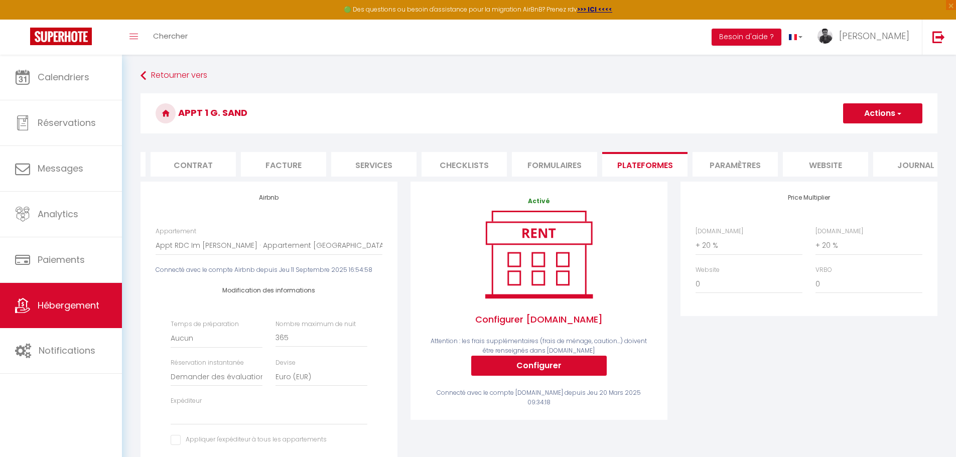
scroll to position [0, 106]
click at [890, 167] on li "Journal" at bounding box center [889, 164] width 85 height 25
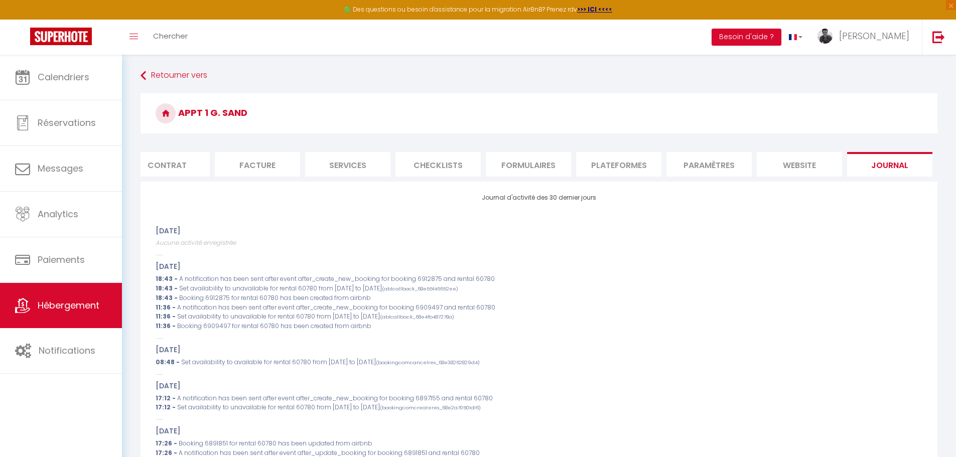
click at [823, 172] on li "website" at bounding box center [799, 164] width 85 height 25
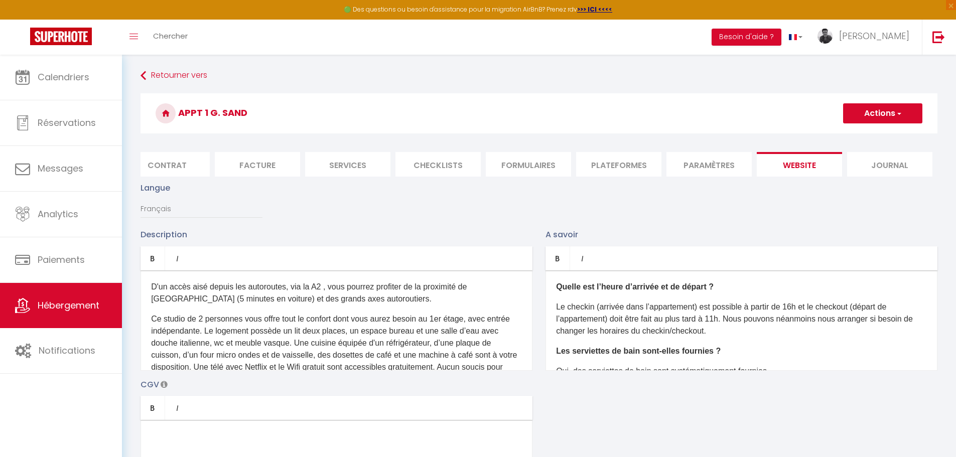
click at [711, 168] on li "Paramètres" at bounding box center [709, 164] width 85 height 25
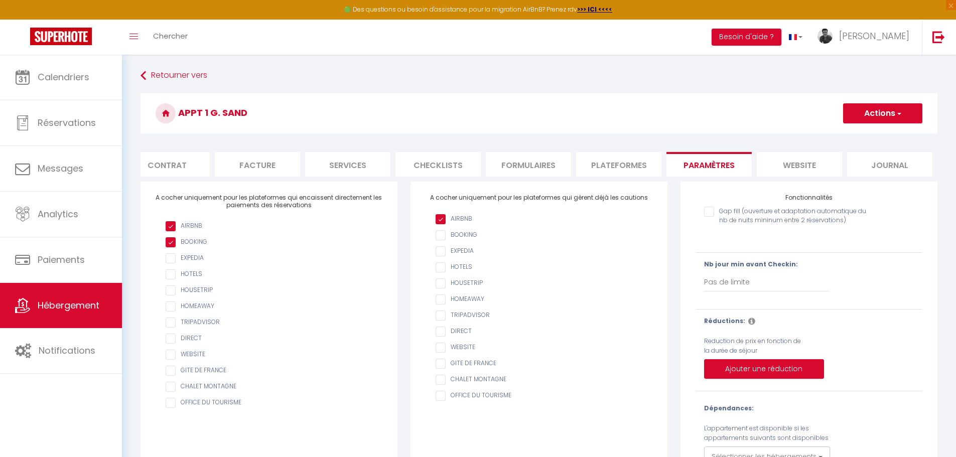
click at [643, 166] on li "Plateformes" at bounding box center [618, 164] width 85 height 25
select select
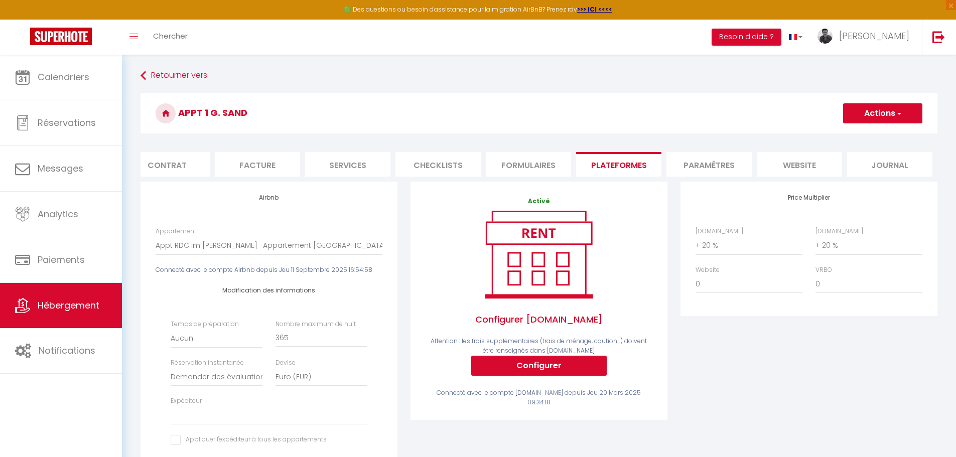
click at [894, 114] on button "Actions" at bounding box center [882, 113] width 79 height 20
click at [67, 293] on link "Hébergement" at bounding box center [61, 305] width 122 height 45
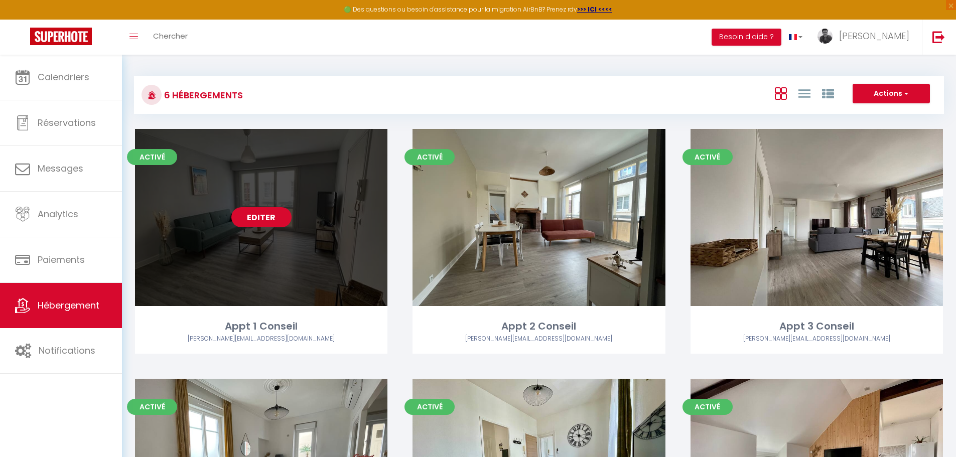
click at [272, 216] on link "Editer" at bounding box center [261, 217] width 60 height 20
select select "3"
select select "2"
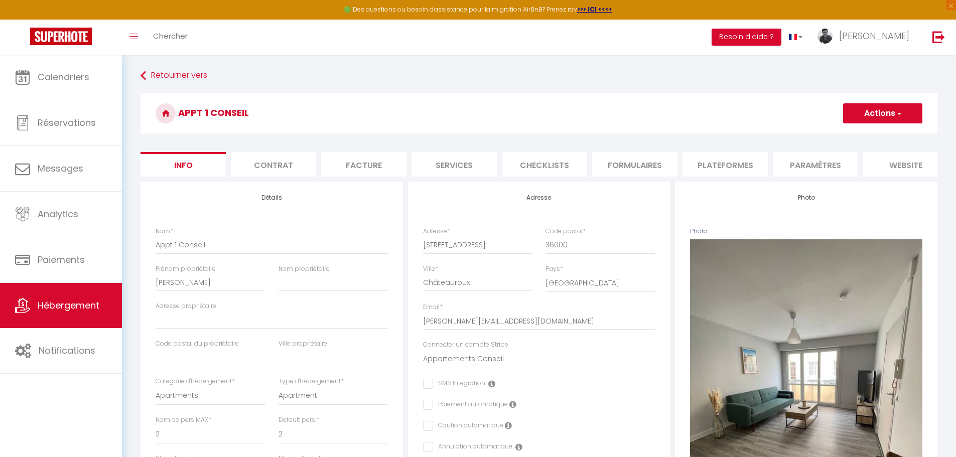
click at [286, 165] on li "Contrat" at bounding box center [273, 164] width 85 height 25
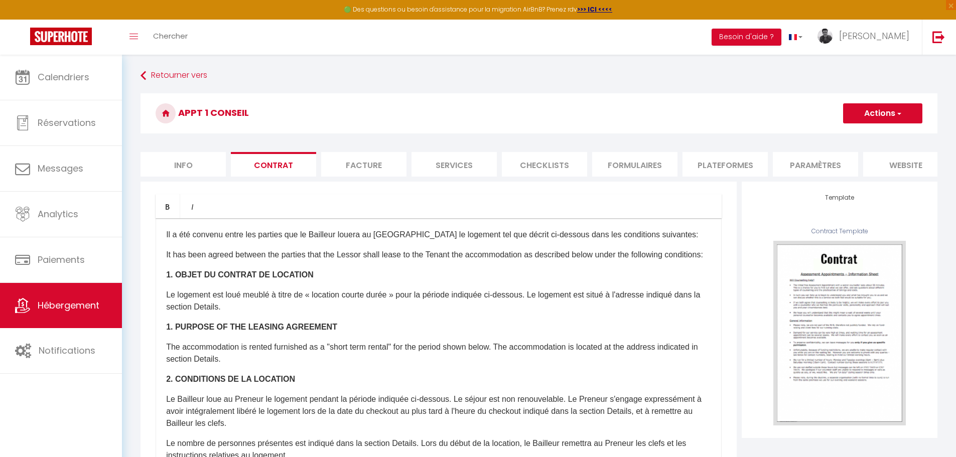
click at [361, 161] on li "Facture" at bounding box center [363, 164] width 85 height 25
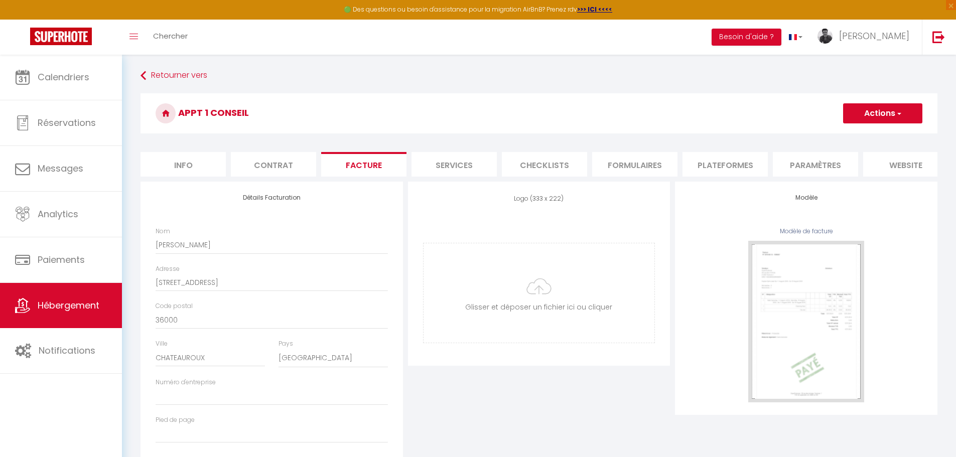
click at [460, 166] on li "Services" at bounding box center [454, 164] width 85 height 25
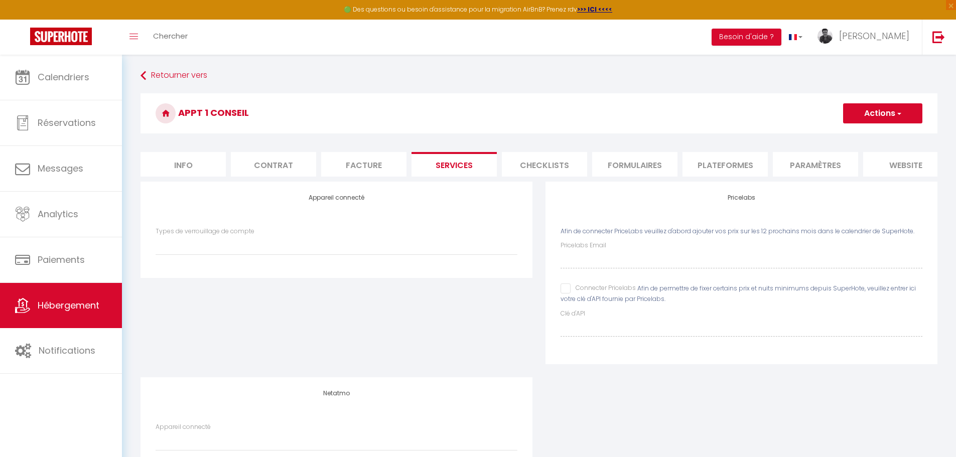
click at [536, 159] on li "Checklists" at bounding box center [544, 164] width 85 height 25
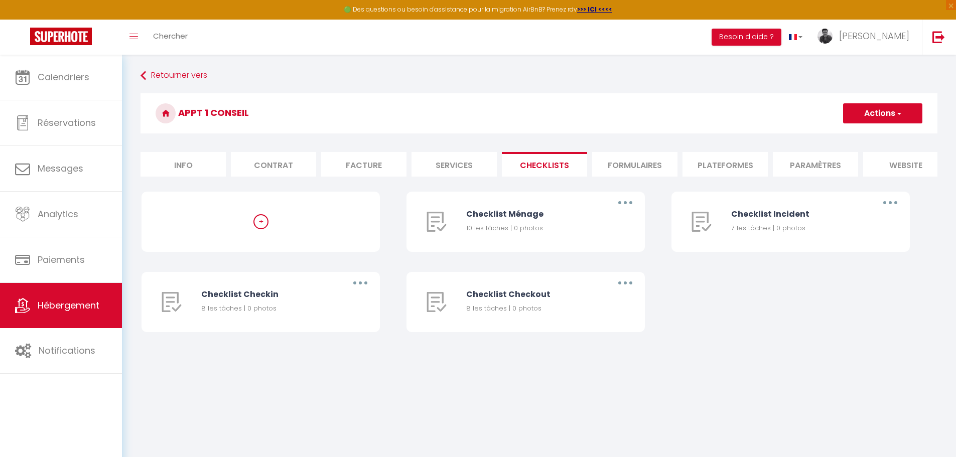
click at [651, 154] on li "Formulaires" at bounding box center [634, 164] width 85 height 25
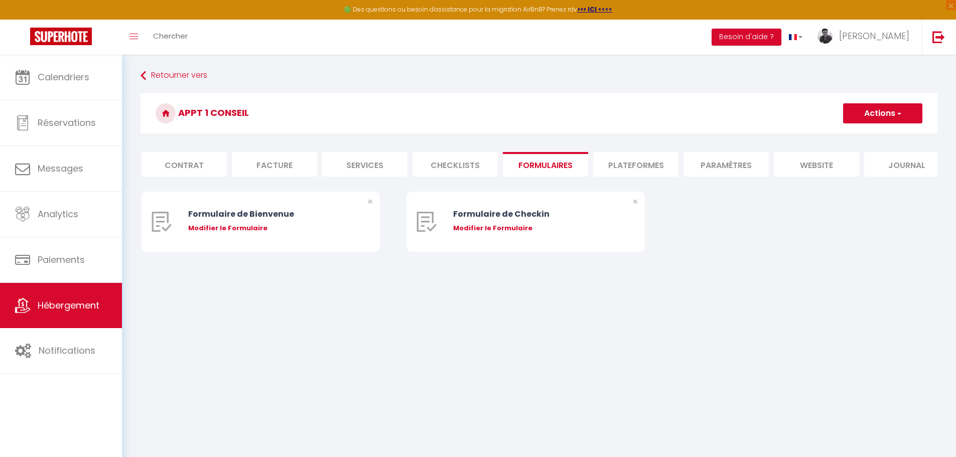
scroll to position [0, 94]
click at [653, 168] on li "Plateformes" at bounding box center [630, 164] width 85 height 25
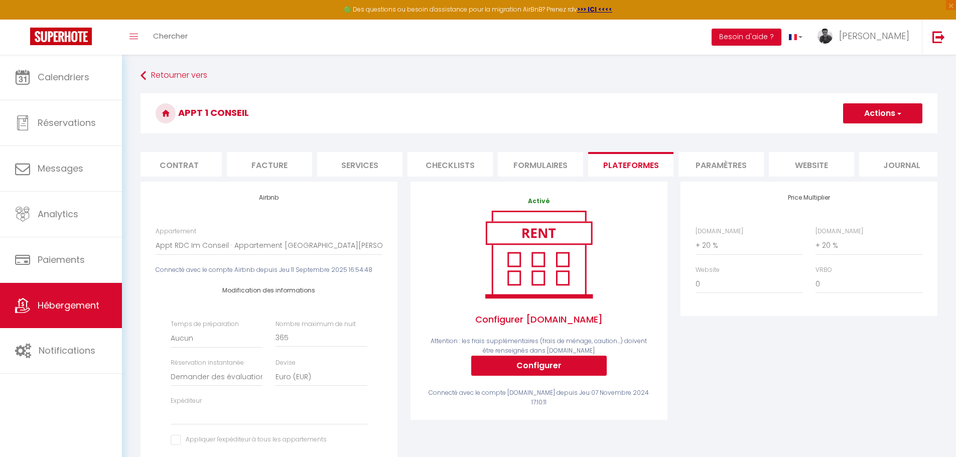
scroll to position [1, 0]
click at [723, 171] on li "Paramètres" at bounding box center [721, 164] width 85 height 25
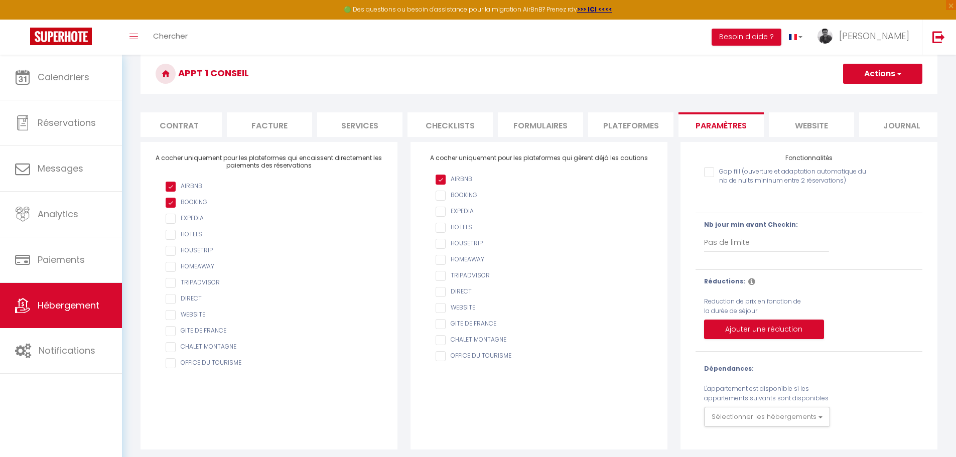
scroll to position [55, 0]
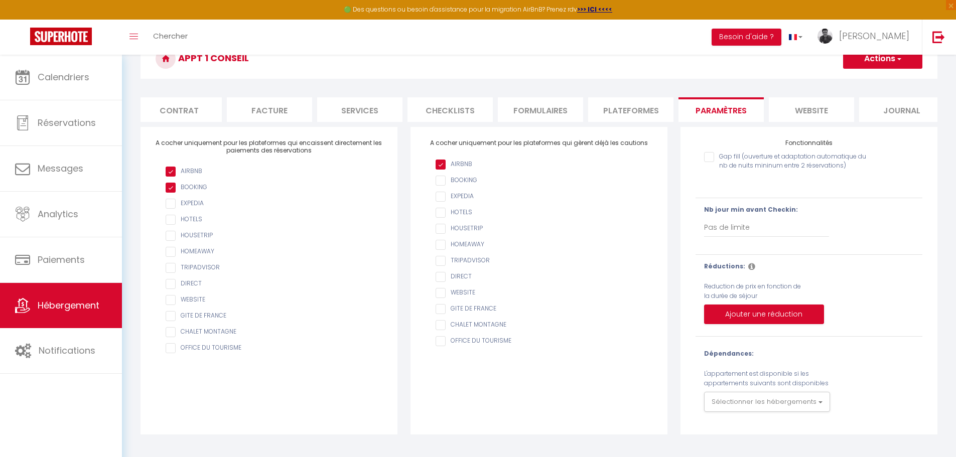
click at [820, 111] on li "website" at bounding box center [811, 109] width 85 height 25
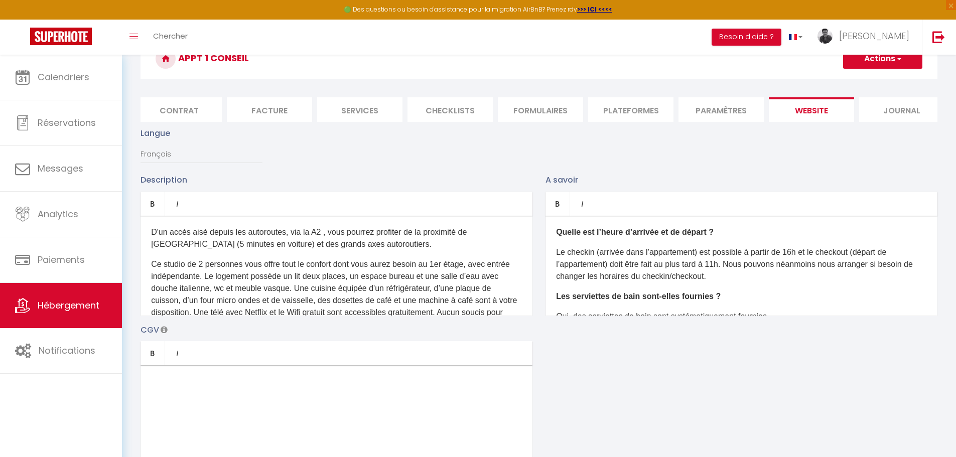
scroll to position [0, 106]
click at [895, 106] on li "Journal" at bounding box center [889, 109] width 85 height 25
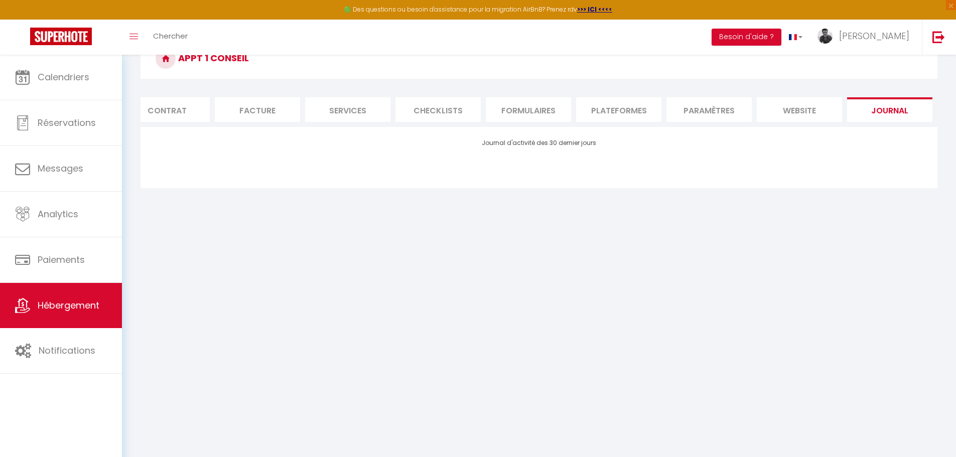
click at [810, 116] on li "website" at bounding box center [799, 109] width 85 height 25
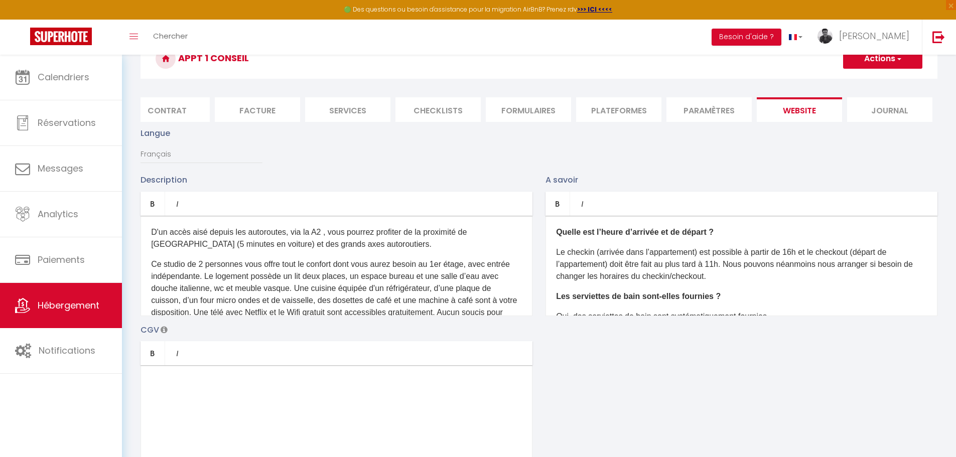
click at [873, 112] on li "Journal" at bounding box center [889, 109] width 85 height 25
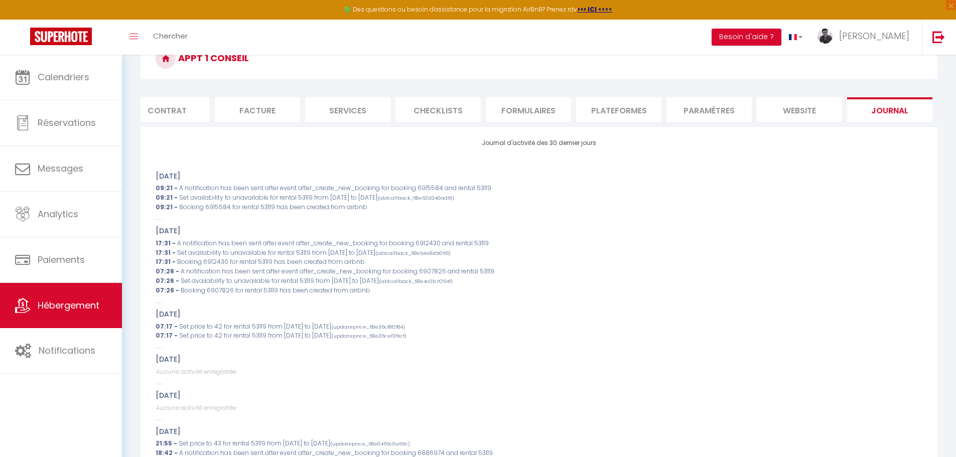
click at [177, 108] on li "Contrat" at bounding box center [167, 109] width 85 height 25
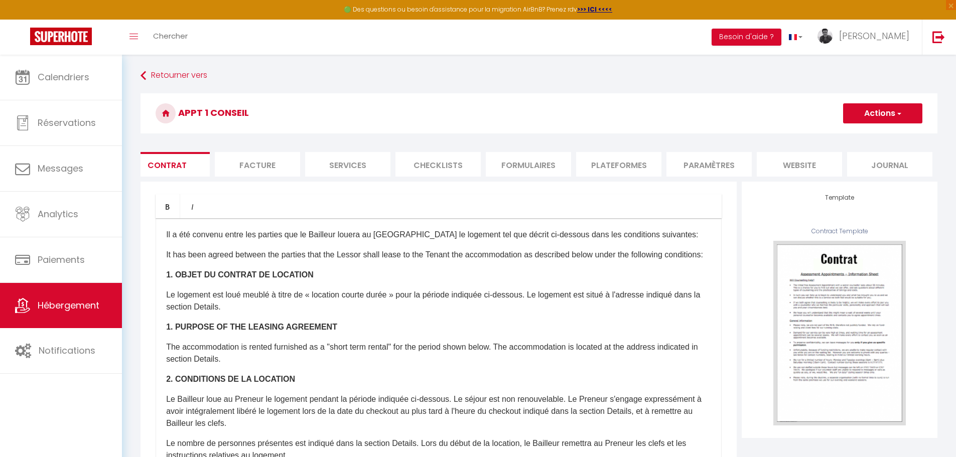
click at [922, 113] on button "Actions" at bounding box center [882, 113] width 79 height 20
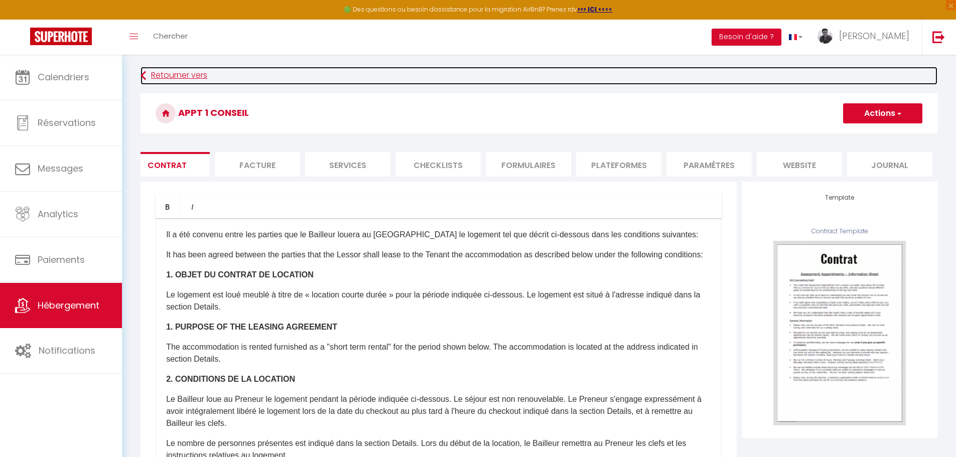
click at [171, 80] on link "Retourner vers" at bounding box center [539, 76] width 797 height 18
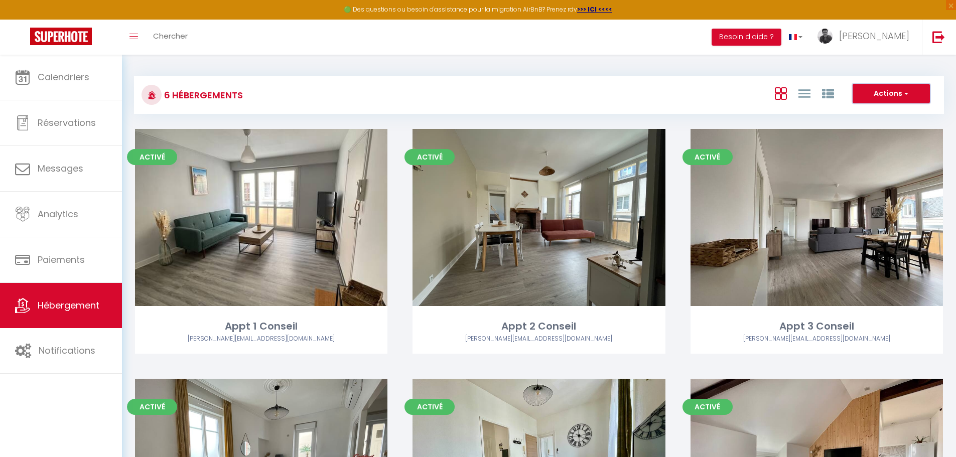
click at [909, 88] on button "Actions" at bounding box center [891, 94] width 77 height 20
click at [878, 126] on li "Nouveau groupe" at bounding box center [884, 125] width 92 height 11
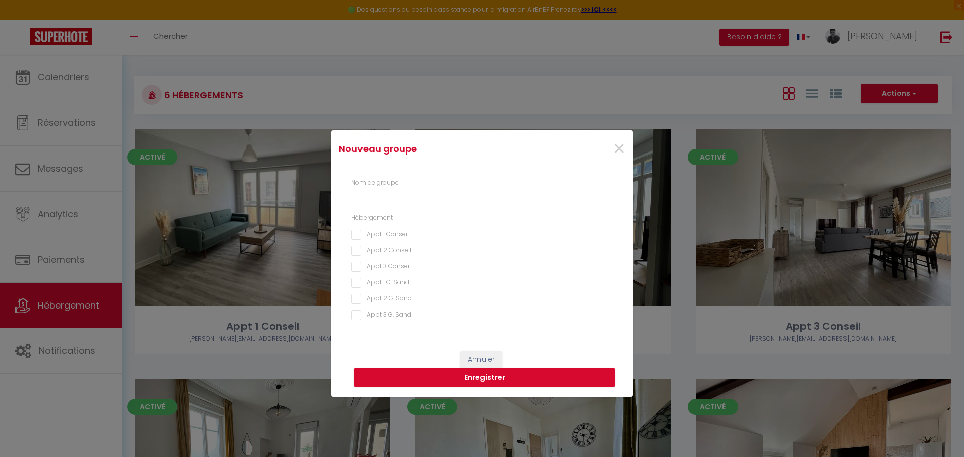
click at [358, 282] on Sand "Appt 1 G. Sand" at bounding box center [481, 283] width 261 height 10
click at [358, 298] on Sand "Appt 2 G. Sand" at bounding box center [481, 299] width 261 height 10
click at [358, 313] on Sand "Appt 3 G. Sand" at bounding box center [481, 315] width 261 height 10
click at [400, 190] on input "text" at bounding box center [481, 196] width 261 height 18
click at [493, 383] on button "Enregistrer" at bounding box center [484, 377] width 261 height 19
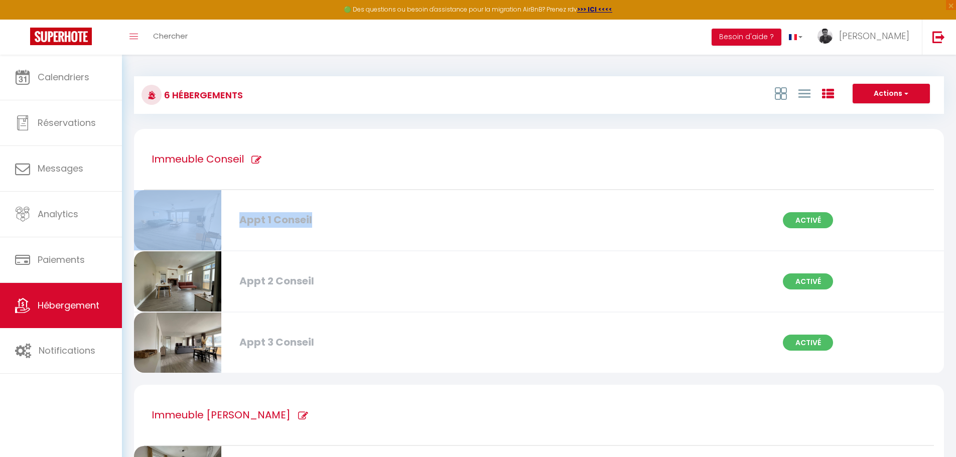
drag, startPoint x: 316, startPoint y: 196, endPoint x: 411, endPoint y: 167, distance: 99.2
click at [411, 167] on div "Immeuble Conseil Appt 1 Conseil Activé Appt 2 Conseil Activé Appt 3 Conseil Act…" at bounding box center [539, 252] width 810 height 246
click at [411, 167] on div "Immeuble Conseil" at bounding box center [539, 159] width 790 height 61
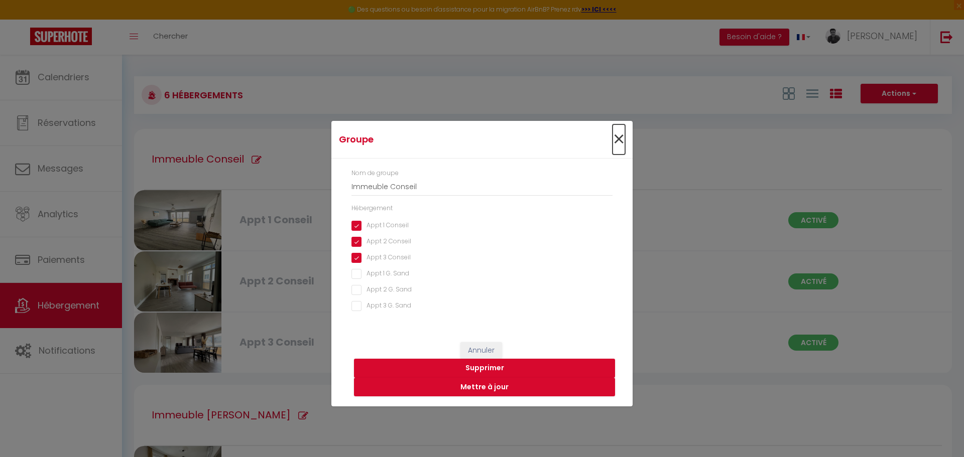
click at [622, 137] on span "×" at bounding box center [618, 140] width 13 height 30
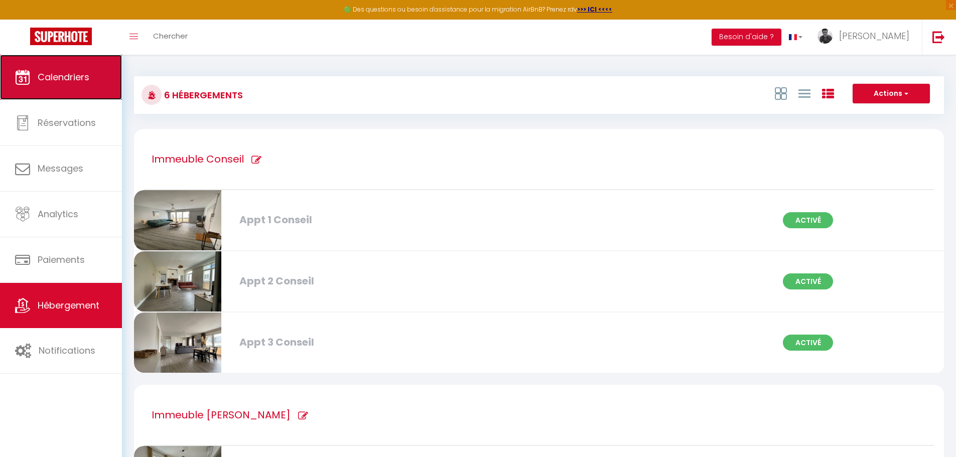
click at [83, 80] on span "Calendriers" at bounding box center [64, 77] width 52 height 13
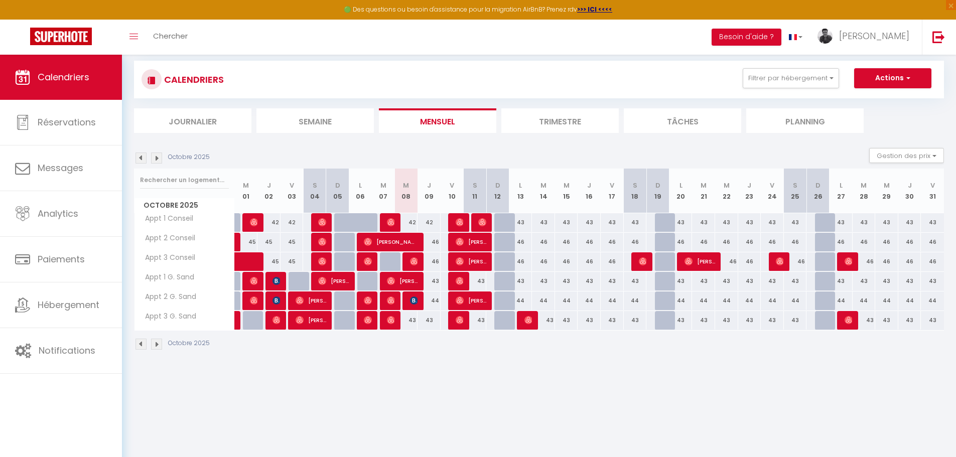
scroll to position [15, 0]
click at [158, 157] on img at bounding box center [156, 158] width 11 height 11
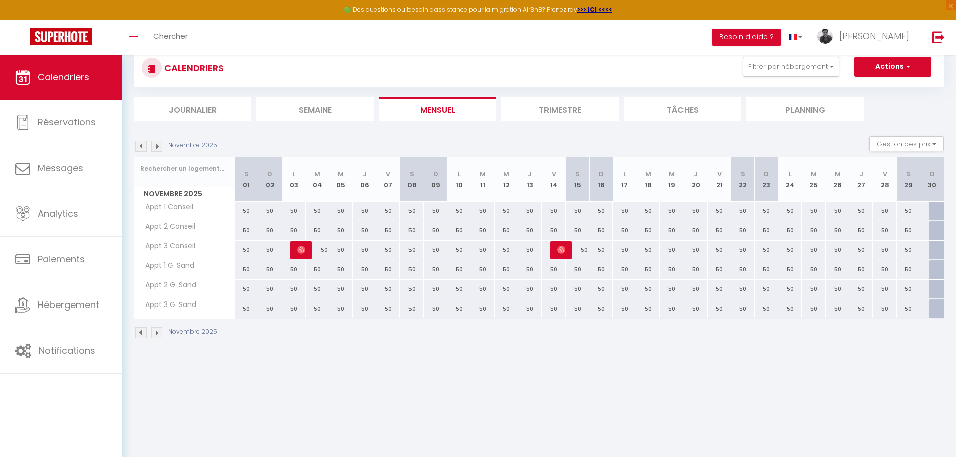
scroll to position [25, 0]
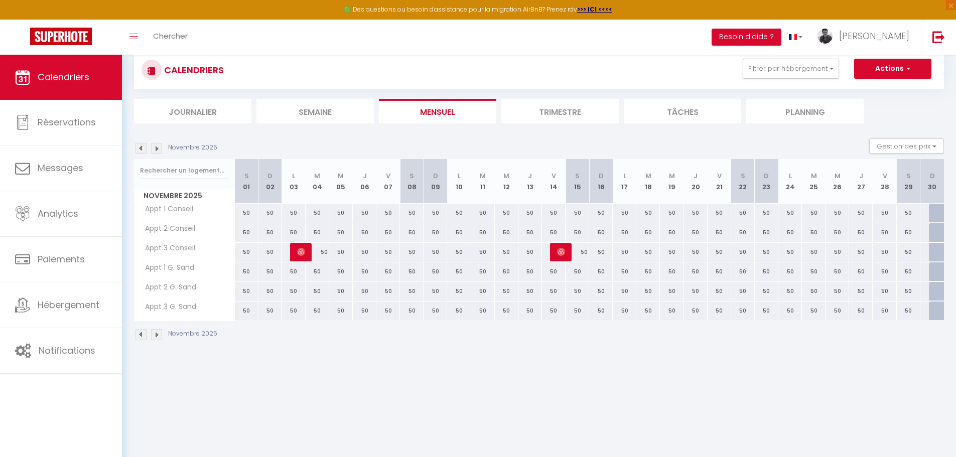
click at [272, 215] on div "50" at bounding box center [271, 213] width 24 height 19
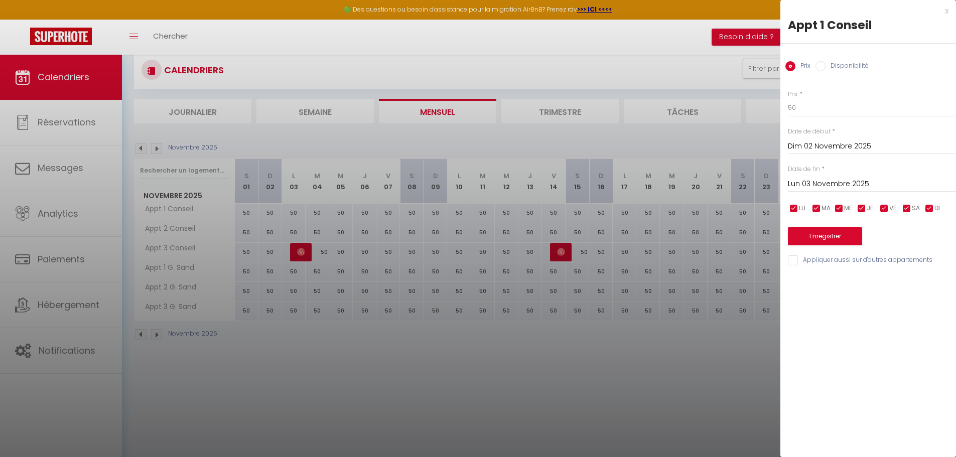
click at [818, 67] on input "Disponibilité" at bounding box center [821, 66] width 10 height 10
click at [802, 109] on select "Disponible Indisponible" at bounding box center [872, 108] width 168 height 19
click at [788, 99] on select "Disponible Indisponible" at bounding box center [872, 108] width 168 height 19
click at [797, 266] on input "Appliquer aussi sur d'autres appartements" at bounding box center [872, 262] width 168 height 10
click at [834, 246] on button "Enregistrer" at bounding box center [825, 237] width 74 height 18
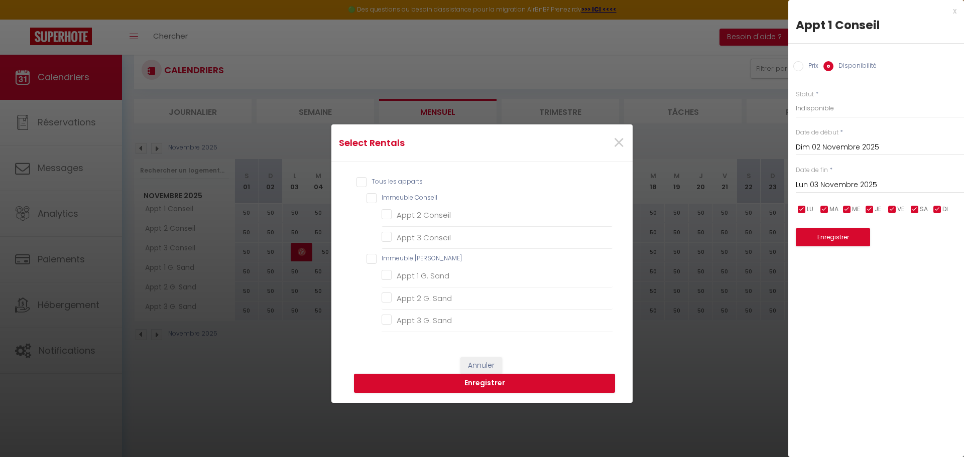
click at [357, 183] on input "Tous les apparts" at bounding box center [484, 182] width 256 height 10
click at [480, 382] on button "Enregistrer" at bounding box center [484, 383] width 261 height 19
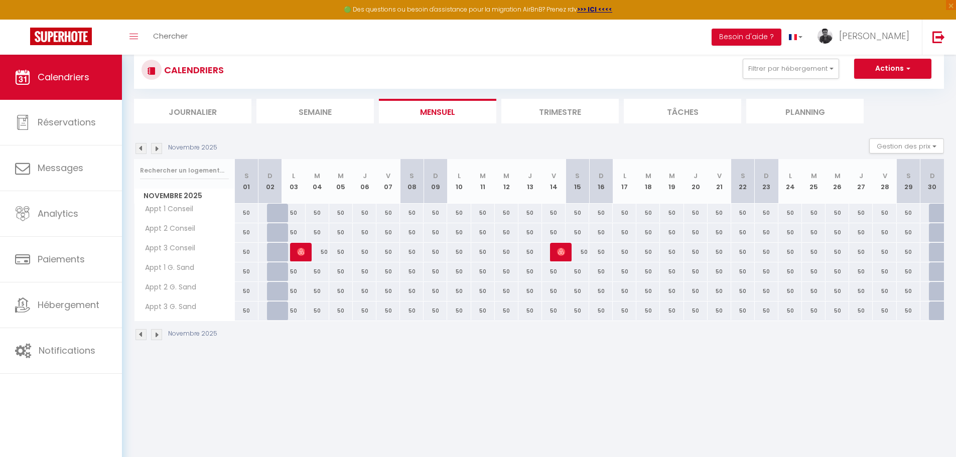
click at [410, 211] on div "50" at bounding box center [412, 213] width 24 height 19
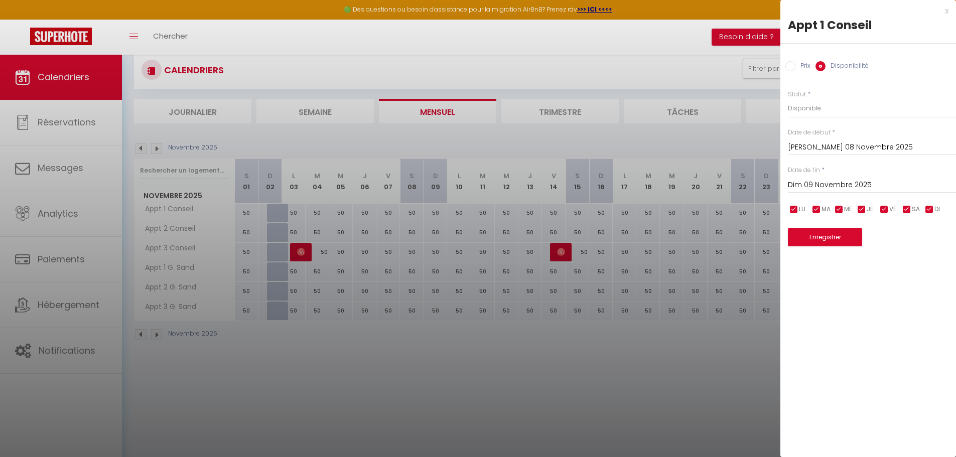
click at [442, 211] on div at bounding box center [478, 228] width 956 height 457
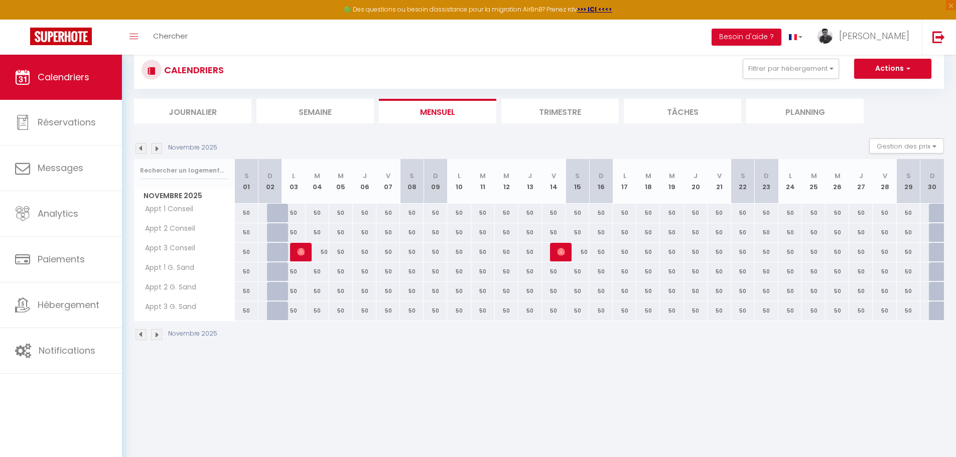
click at [435, 215] on div "50" at bounding box center [436, 213] width 24 height 19
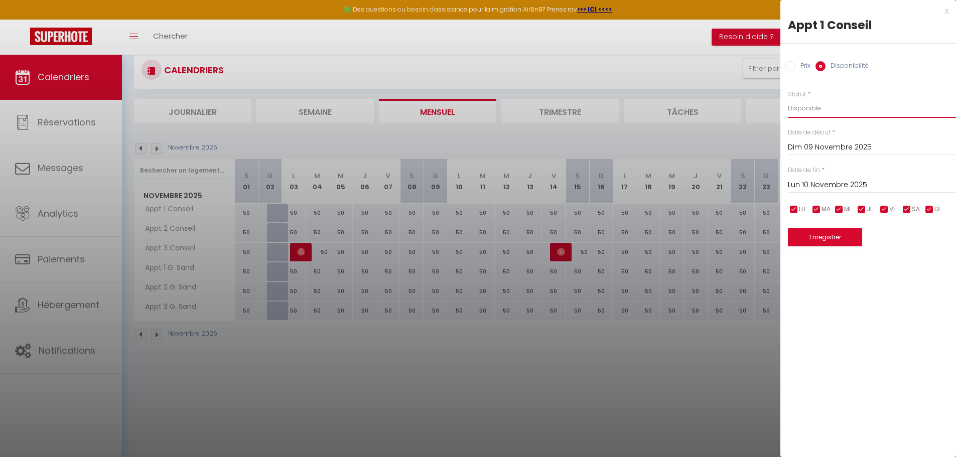
click at [819, 112] on select "Disponible Indisponible" at bounding box center [872, 108] width 168 height 19
click at [788, 99] on select "Disponible Indisponible" at bounding box center [872, 108] width 168 height 19
click at [852, 345] on div "x Appt 1 Conseil Prix Disponibilité Prix * 50 Statut * Disponible Indisponible …" at bounding box center [869, 228] width 176 height 457
click at [849, 242] on button "Enregistrer" at bounding box center [825, 237] width 74 height 18
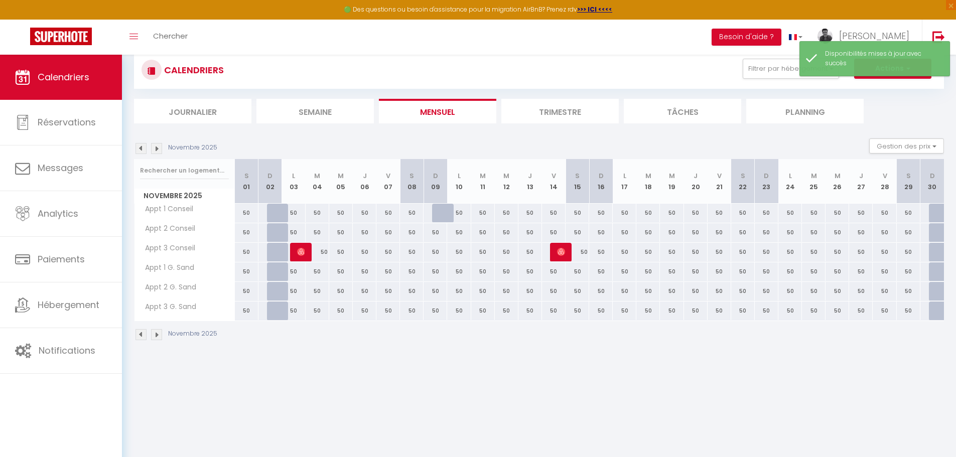
click at [435, 234] on div "50" at bounding box center [436, 232] width 24 height 19
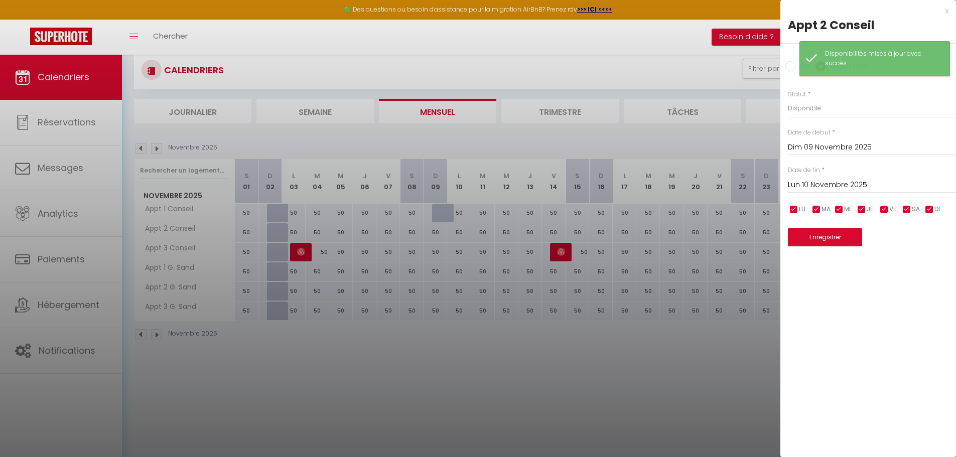
click at [788, 69] on input "Prix" at bounding box center [791, 66] width 10 height 10
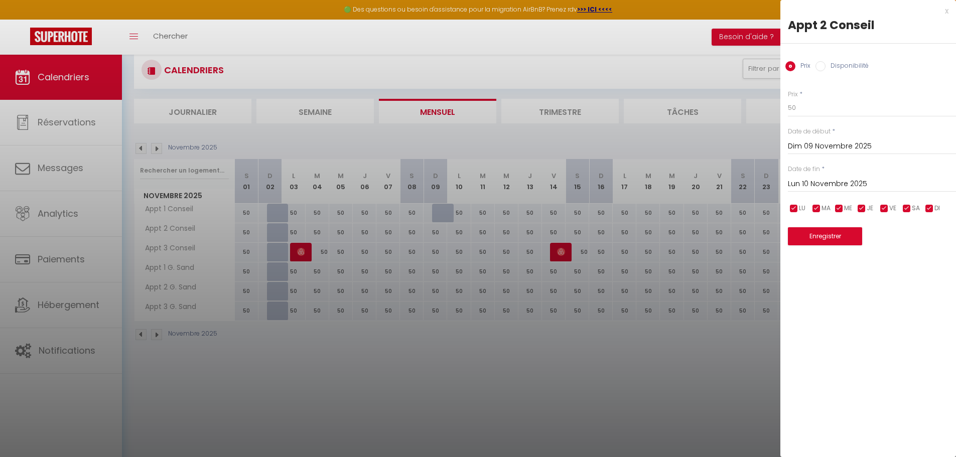
click at [816, 67] on input "Disponibilité" at bounding box center [821, 66] width 10 height 10
click at [810, 100] on select "Disponible Indisponible" at bounding box center [872, 108] width 168 height 19
click at [788, 99] on select "Disponible Indisponible" at bounding box center [872, 108] width 168 height 19
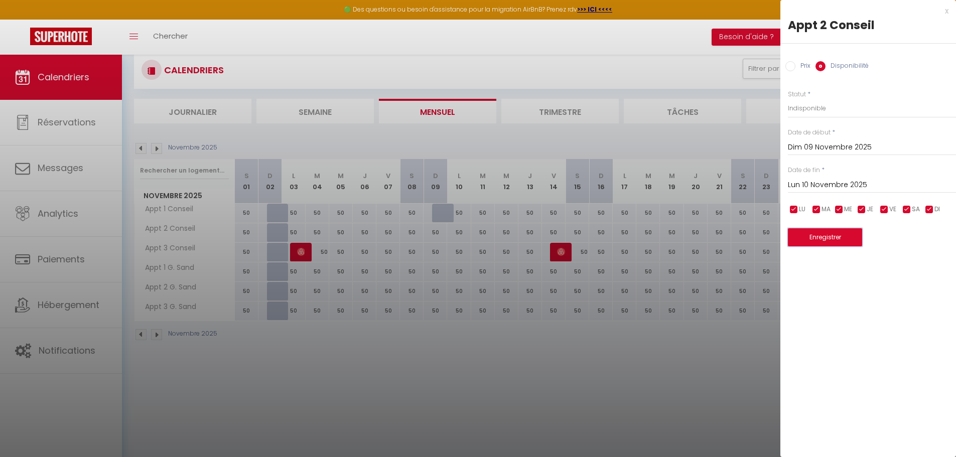
click at [834, 240] on button "Enregistrer" at bounding box center [825, 237] width 74 height 18
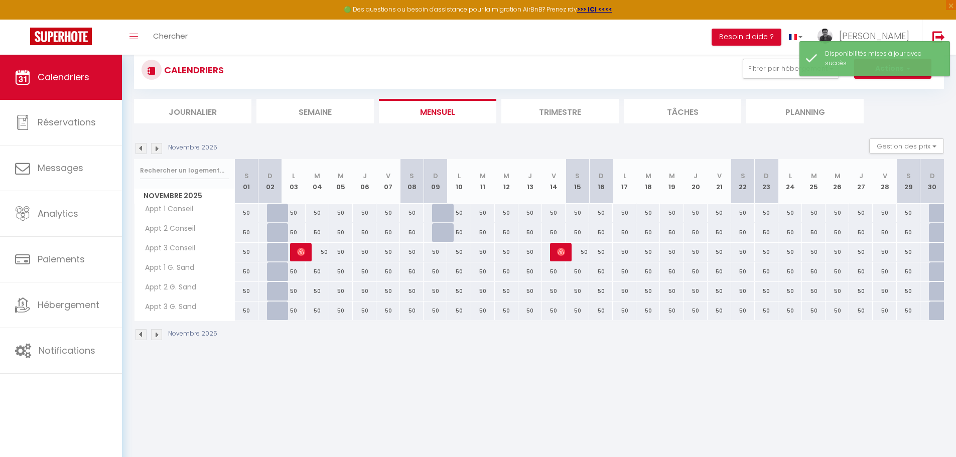
click at [435, 254] on div "50" at bounding box center [436, 252] width 24 height 19
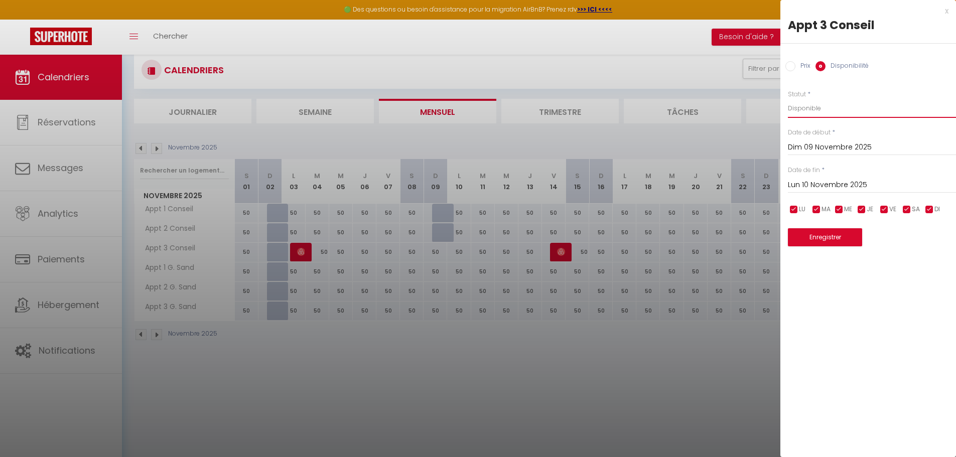
click at [818, 110] on select "Disponible Indisponible" at bounding box center [872, 108] width 168 height 19
click at [788, 99] on select "Disponible Indisponible" at bounding box center [872, 108] width 168 height 19
click at [825, 239] on button "Enregistrer" at bounding box center [825, 237] width 74 height 18
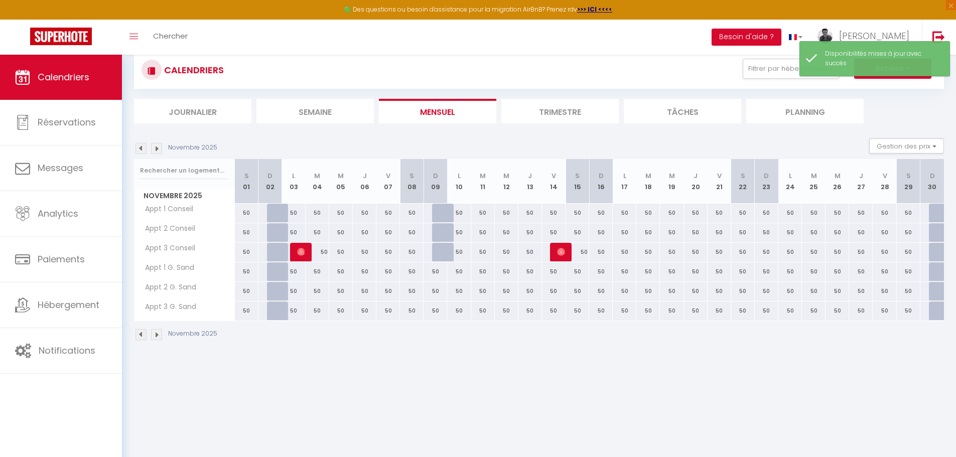
click at [440, 268] on div "50" at bounding box center [436, 272] width 24 height 19
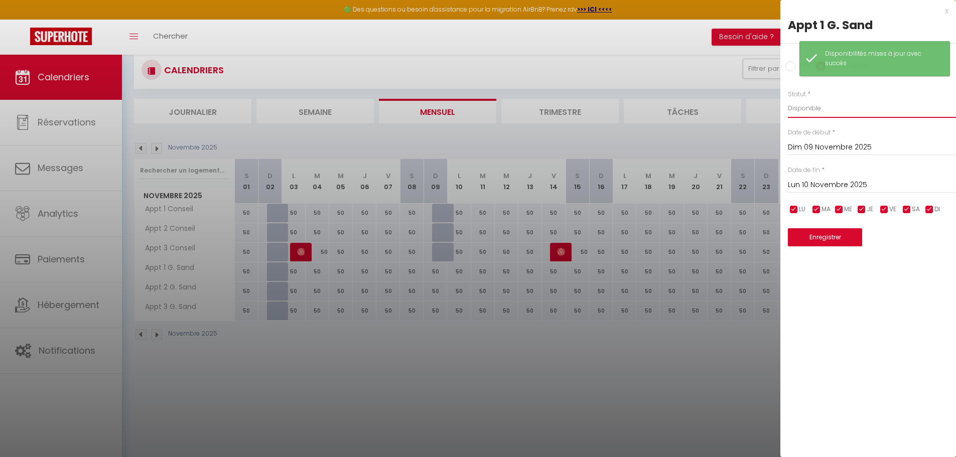
click at [818, 113] on select "Disponible Indisponible" at bounding box center [872, 108] width 168 height 19
click at [788, 99] on select "Disponible Indisponible" at bounding box center [872, 108] width 168 height 19
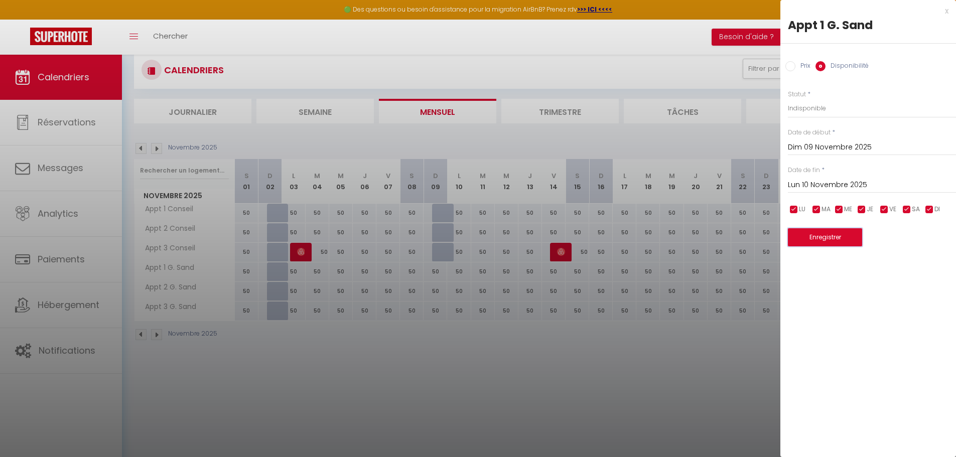
click at [828, 236] on button "Enregistrer" at bounding box center [825, 237] width 74 height 18
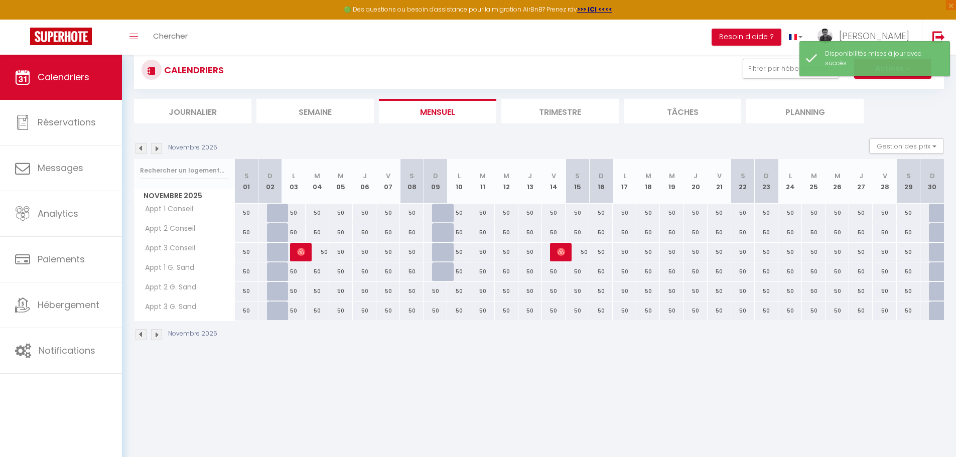
click at [440, 288] on div "50" at bounding box center [436, 291] width 24 height 19
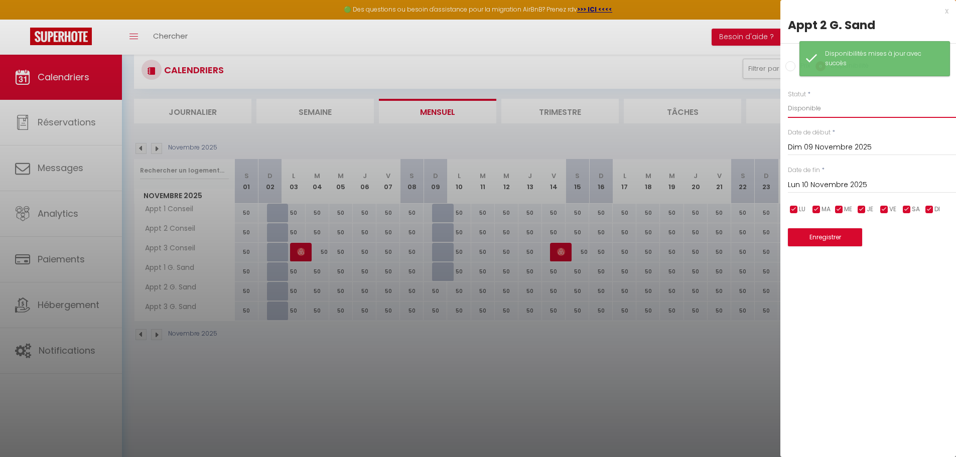
click at [802, 109] on select "Disponible Indisponible" at bounding box center [872, 108] width 168 height 19
click at [788, 99] on select "Disponible Indisponible" at bounding box center [872, 108] width 168 height 19
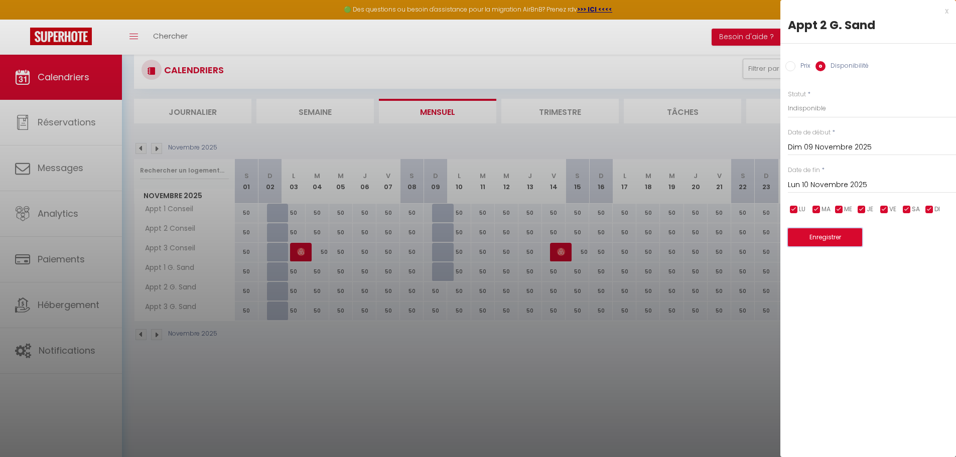
click at [823, 235] on button "Enregistrer" at bounding box center [825, 237] width 74 height 18
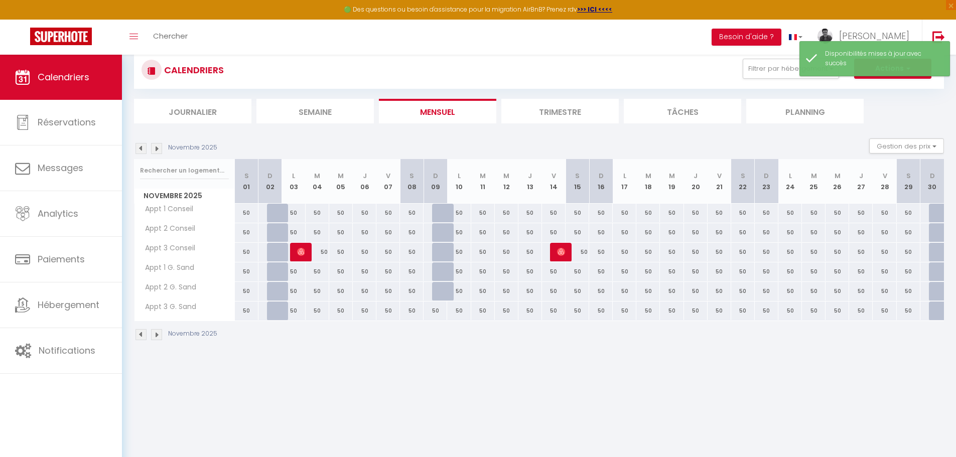
click at [440, 307] on div "50" at bounding box center [436, 311] width 24 height 19
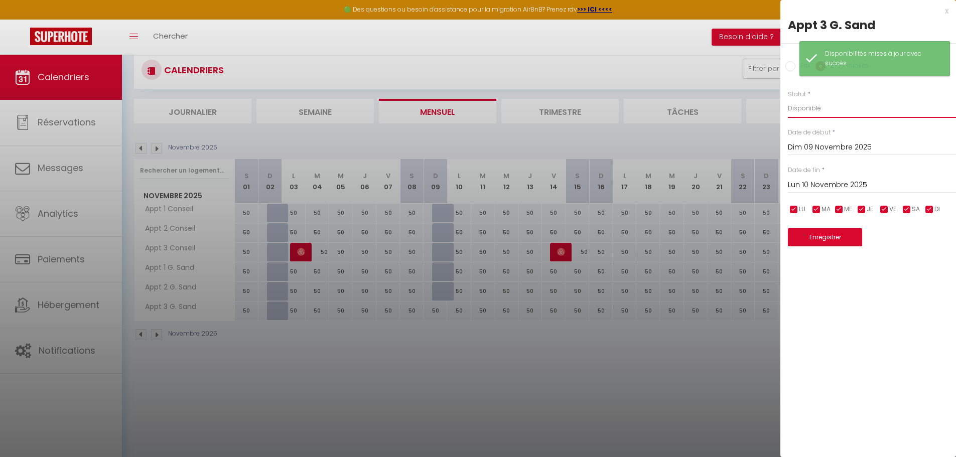
click at [824, 111] on select "Disponible Indisponible" at bounding box center [872, 108] width 168 height 19
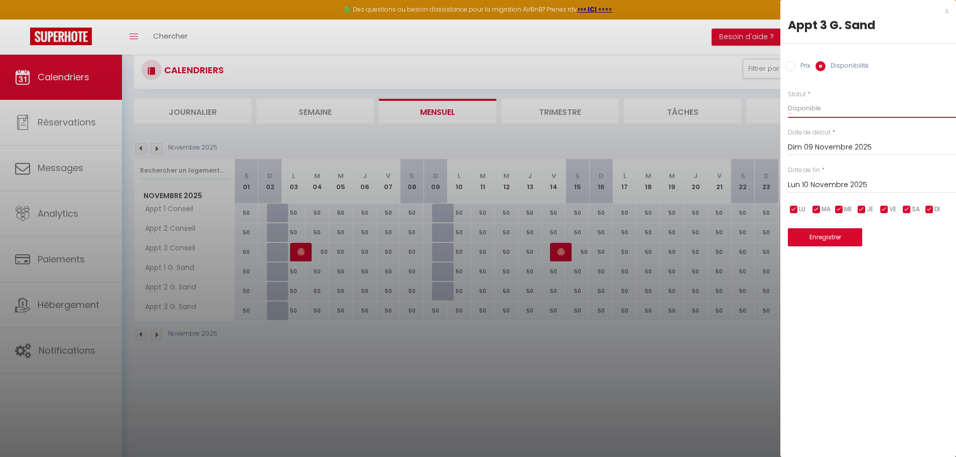
click at [788, 99] on select "Disponible Indisponible" at bounding box center [872, 108] width 168 height 19
click at [834, 235] on button "Enregistrer" at bounding box center [825, 237] width 74 height 18
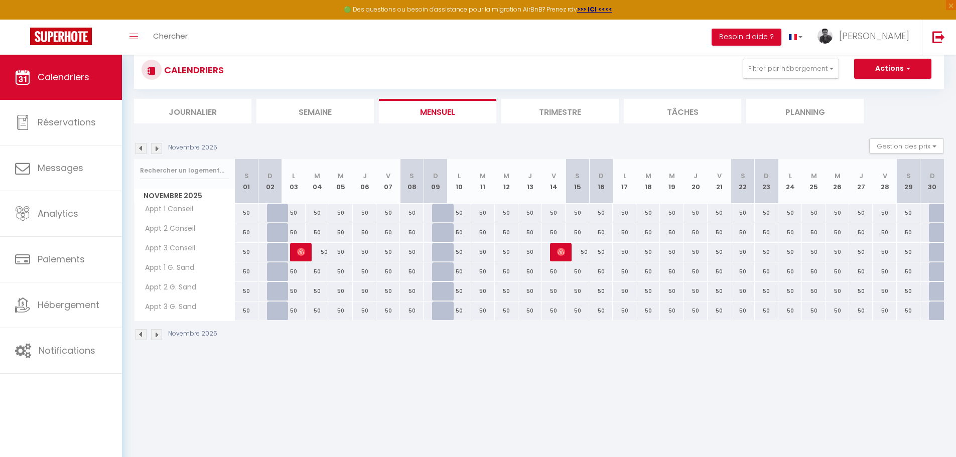
click at [158, 148] on img at bounding box center [156, 148] width 11 height 11
